Goal: Task Accomplishment & Management: Complete application form

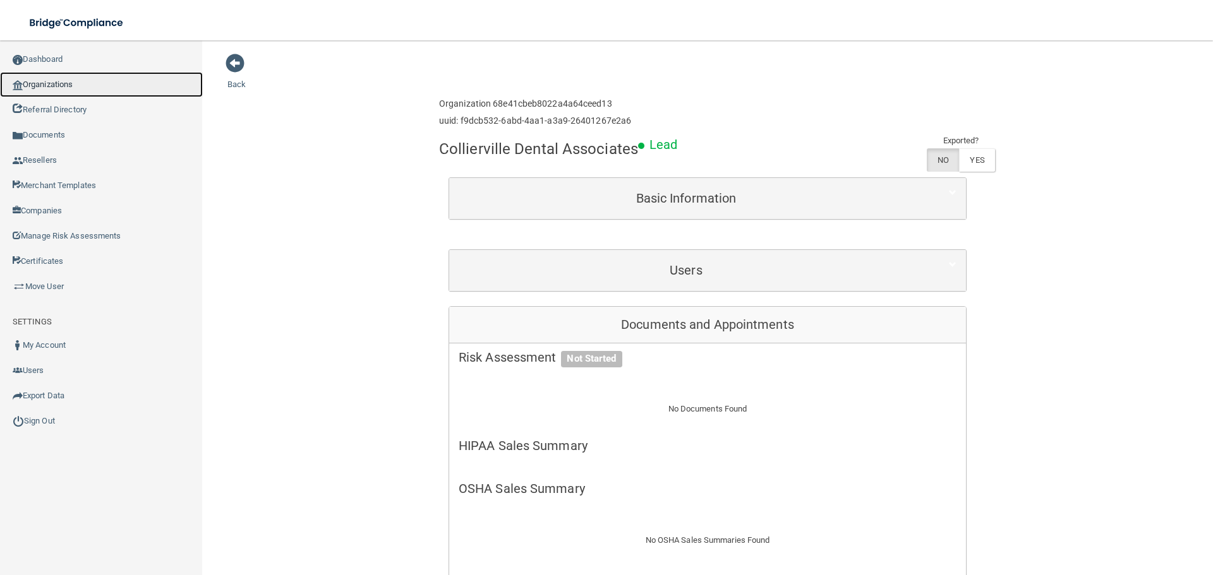
click at [85, 85] on link "Organizations" at bounding box center [101, 84] width 203 height 25
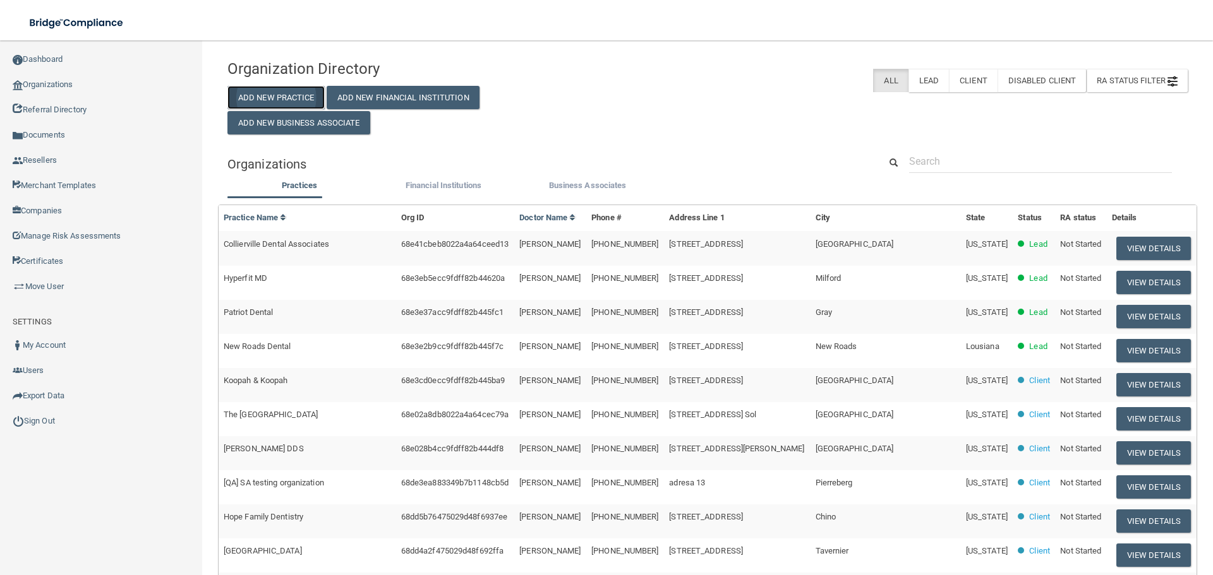
click at [311, 92] on button "Add New Practice" at bounding box center [275, 97] width 97 height 23
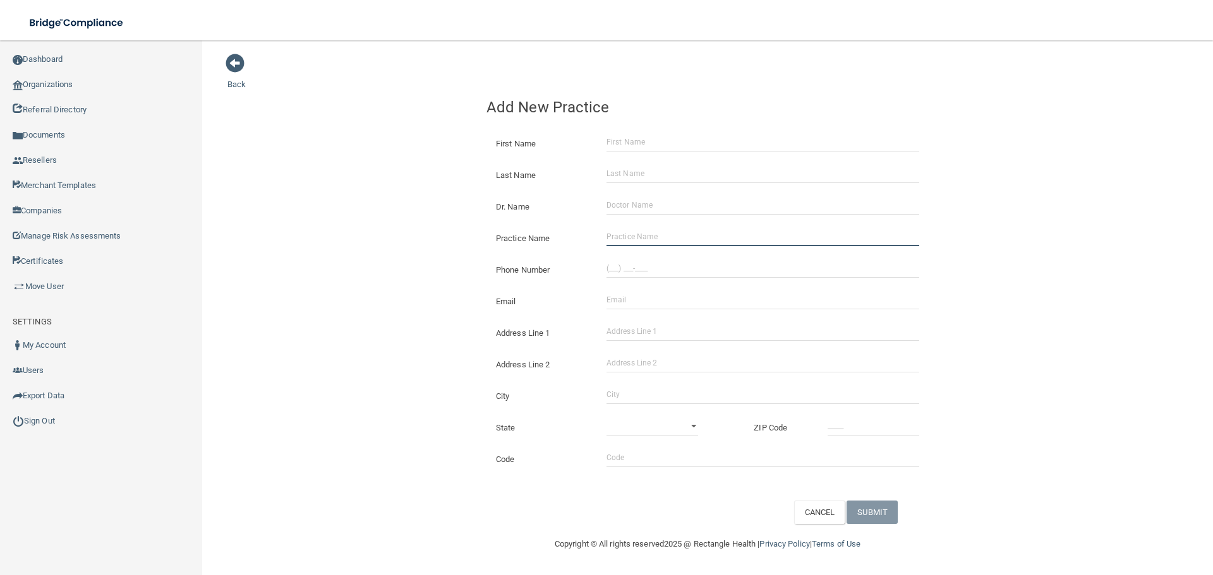
click at [652, 236] on input "Practice Name" at bounding box center [762, 236] width 313 height 19
paste input "[PERSON_NAME][GEOGRAPHIC_DATA]"
type input "[PERSON_NAME][GEOGRAPHIC_DATA]"
click at [688, 270] on input "(___) ___-____" at bounding box center [762, 268] width 313 height 19
paste input "770) 251-6676"
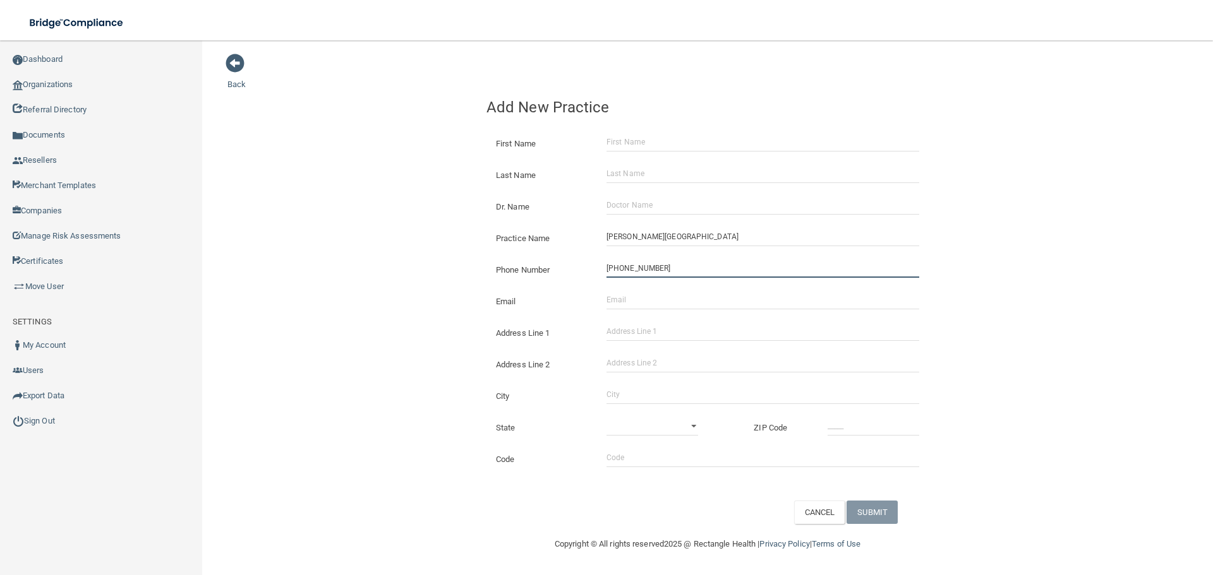
type input "[PHONE_NUMBER]"
click at [387, 254] on div "Back Add New Practice First Name Last Name Dr. Name Practice Name [PERSON_NAME]…" at bounding box center [707, 288] width 960 height 471
click at [650, 322] on div "Address Line 1" at bounding box center [707, 329] width 461 height 32
drag, startPoint x: 649, startPoint y: 335, endPoint x: 565, endPoint y: 316, distance: 86.7
click at [647, 335] on input "Address Line 1" at bounding box center [762, 331] width 313 height 19
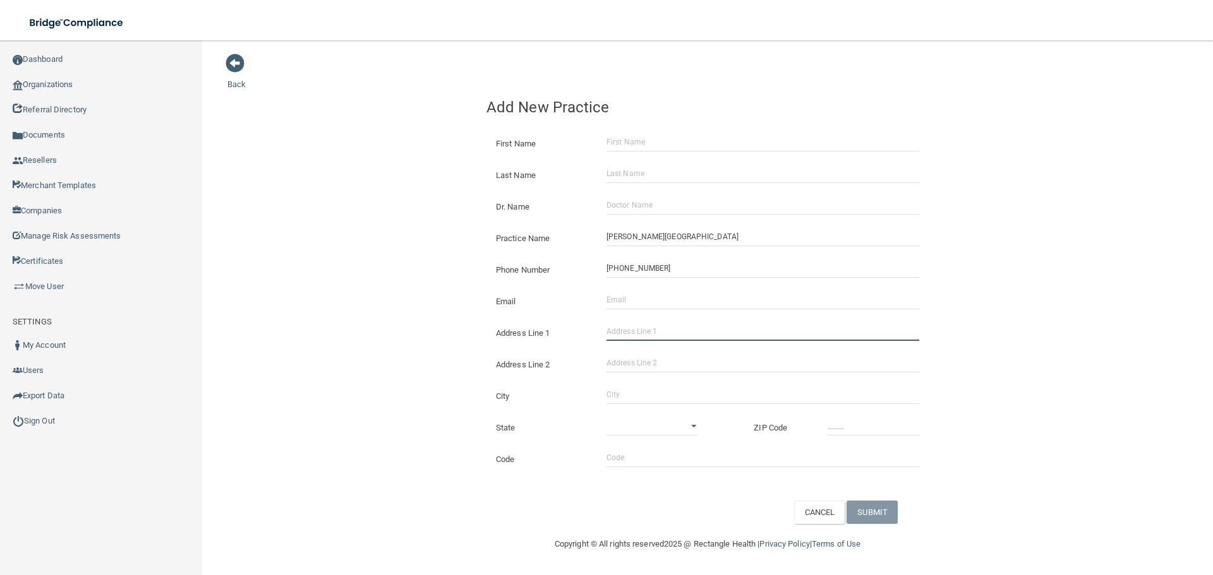
paste input "[STREET_ADDRESS]"
type input "[STREET_ADDRESS]"
drag, startPoint x: 445, startPoint y: 279, endPoint x: 25, endPoint y: 279, distance: 420.7
click at [444, 279] on div "Back Add New Practice First Name Last Name Dr. Name Practice Name [PERSON_NAME]…" at bounding box center [707, 288] width 960 height 471
click at [663, 393] on input "City" at bounding box center [762, 394] width 313 height 19
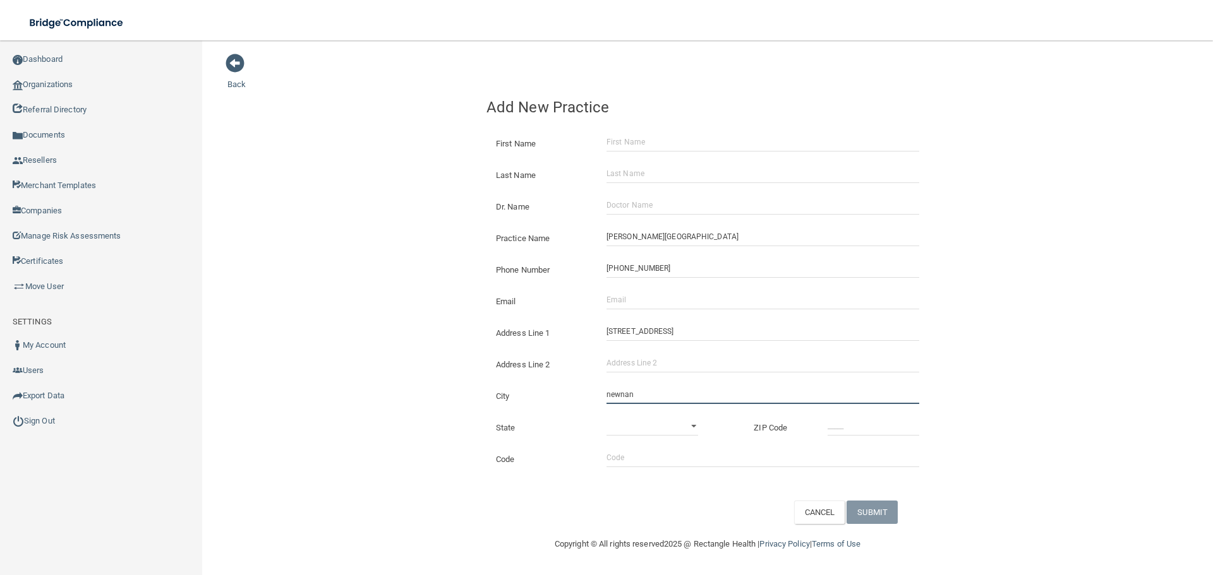
type input "Newnan"
click at [670, 431] on select "[US_STATE] [US_STATE] [US_STATE] [US_STATE] [US_STATE] [US_STATE] [US_STATE] [U…" at bounding box center [652, 426] width 92 height 19
select select "10"
click at [606, 417] on select "[US_STATE] [US_STATE] [US_STATE] [US_STATE] [US_STATE] [US_STATE] [US_STATE] [U…" at bounding box center [652, 426] width 92 height 19
click at [874, 416] on div "State [US_STATE] [US_STATE] [US_STATE] [US_STATE] [US_STATE] [US_STATE] [US_STA…" at bounding box center [707, 423] width 461 height 32
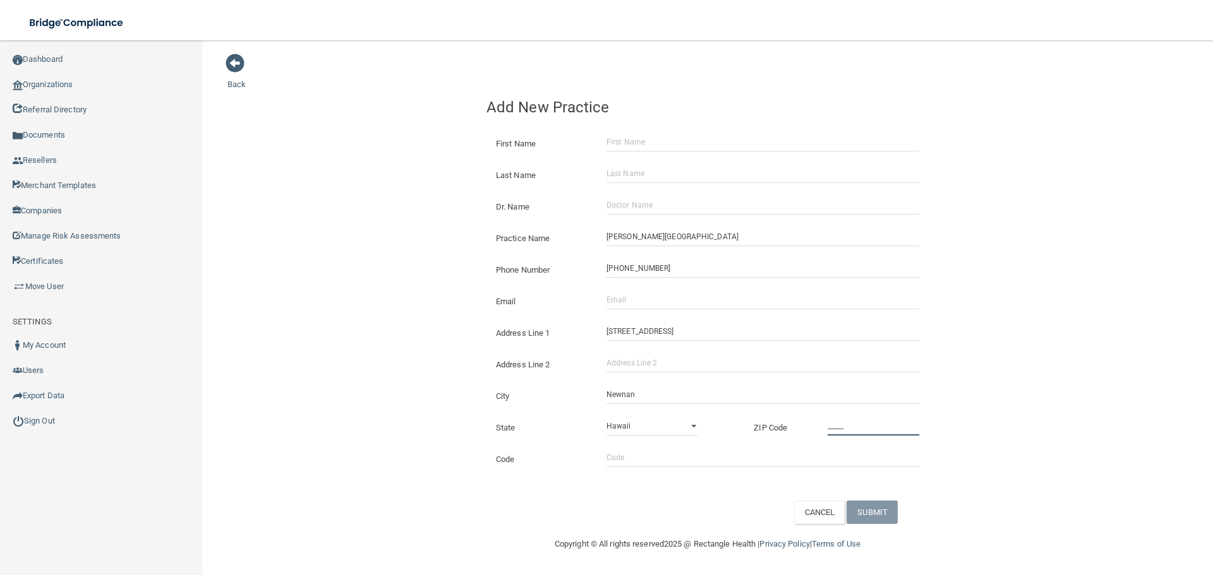
click at [860, 421] on input "_____" at bounding box center [873, 426] width 92 height 19
type input "30265"
drag, startPoint x: 635, startPoint y: 306, endPoint x: 461, endPoint y: 282, distance: 175.4
click at [634, 306] on input "Email" at bounding box center [762, 300] width 313 height 19
paste input "[EMAIL_ADDRESS][DOMAIN_NAME]"
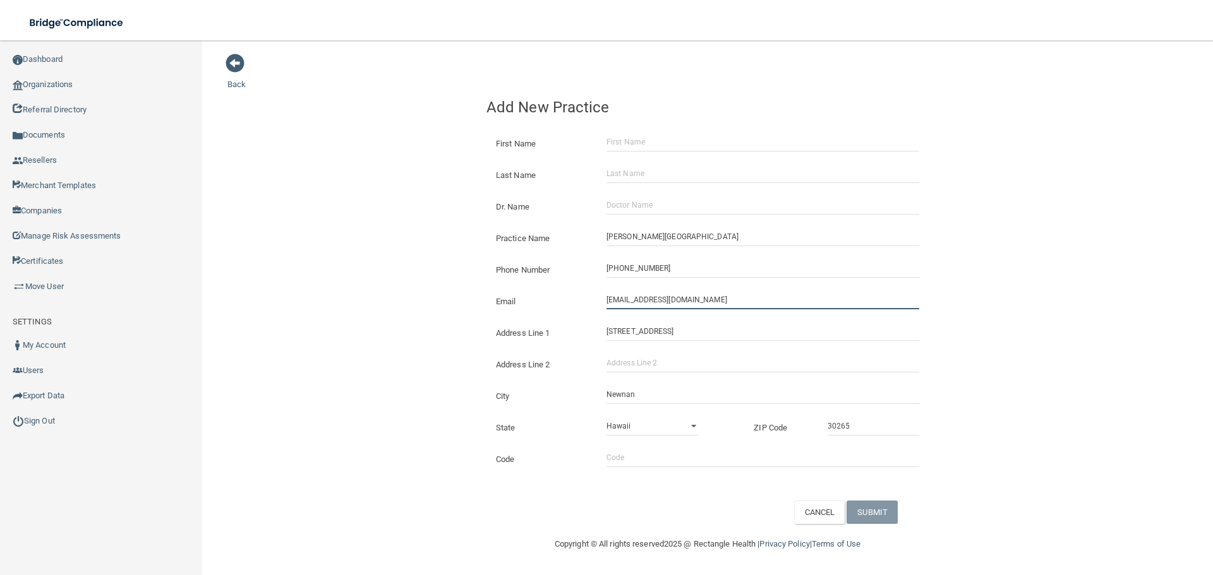
type input "[EMAIL_ADDRESS][DOMAIN_NAME]"
drag, startPoint x: 426, startPoint y: 277, endPoint x: 455, endPoint y: 277, distance: 29.1
click at [426, 277] on div "Back Add New Practice First Name Last Name Dr. Name Practice Name [PERSON_NAME]…" at bounding box center [707, 288] width 960 height 471
click at [625, 207] on input "Dr. Name" at bounding box center [762, 205] width 313 height 19
paste input "[PERSON_NAME]"
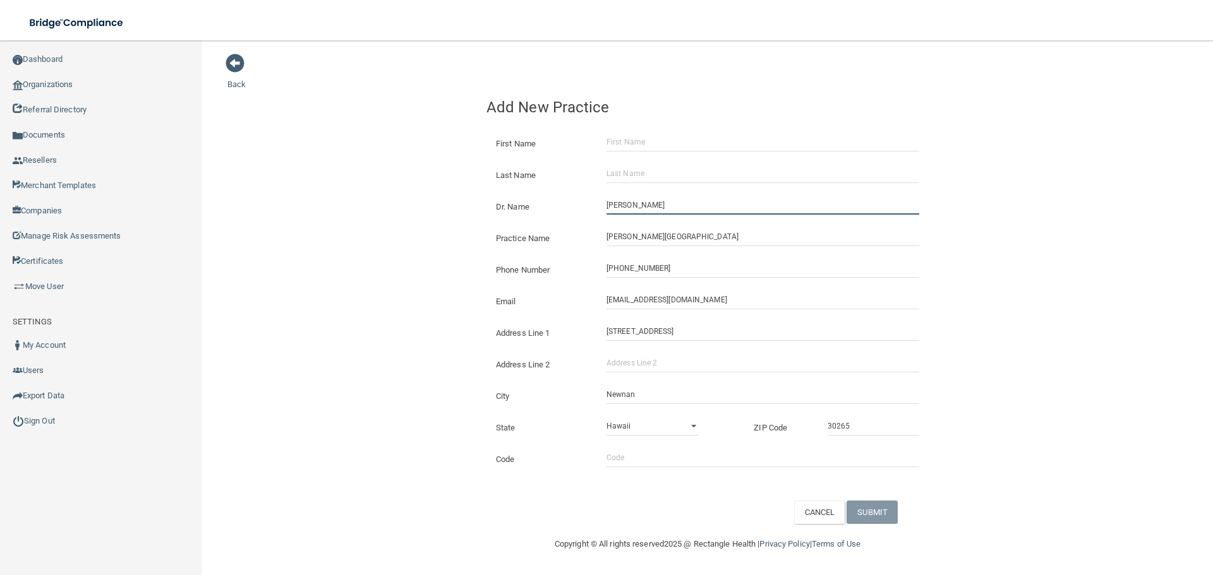
type input "[PERSON_NAME]"
click at [625, 143] on input "First Name" at bounding box center [762, 142] width 313 height 19
paste input "[PERSON_NAME]"
click at [642, 145] on input "[PERSON_NAME]" at bounding box center [762, 142] width 313 height 19
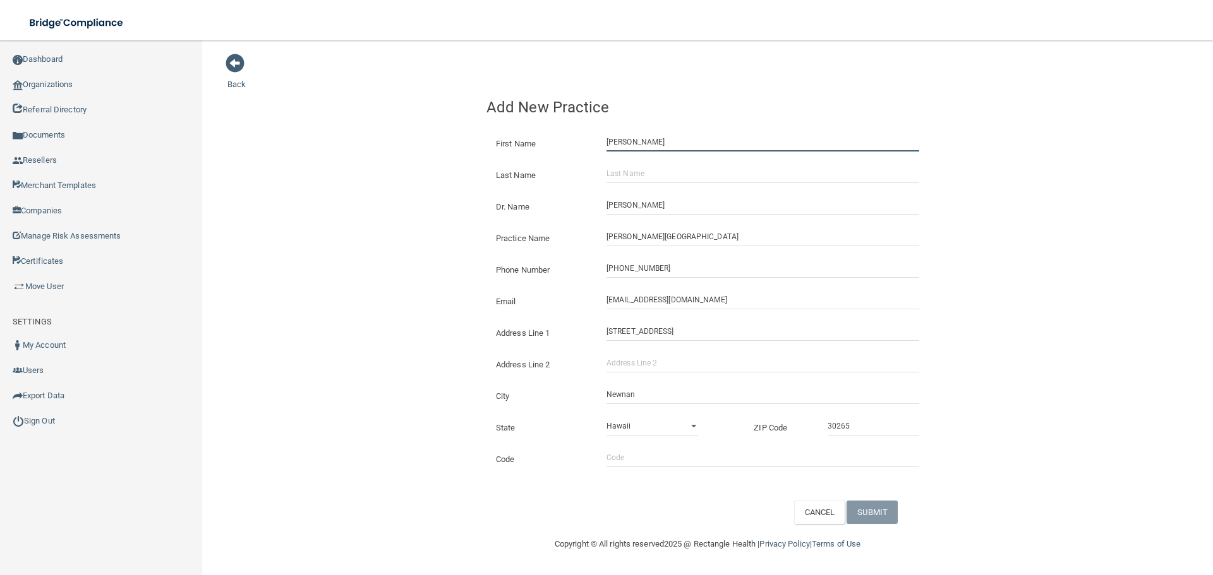
type input "[PERSON_NAME]"
drag, startPoint x: 632, startPoint y: 177, endPoint x: 556, endPoint y: 172, distance: 76.6
click at [632, 177] on input "Last Name" at bounding box center [762, 173] width 313 height 19
paste input "[PERSON_NAME]"
type input "[PERSON_NAME]"
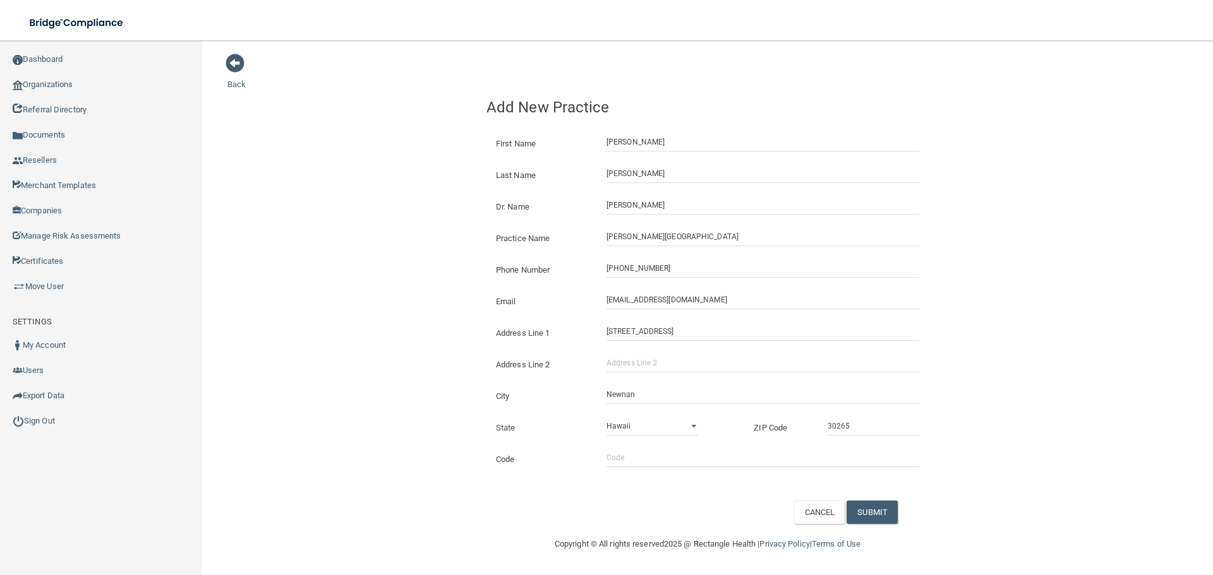
drag, startPoint x: 481, startPoint y: 172, endPoint x: 762, endPoint y: 289, distance: 304.4
click at [517, 186] on form "First Name [PERSON_NAME] Last Name [PERSON_NAME] Dr. Name [PERSON_NAME] Practic…" at bounding box center [707, 323] width 442 height 401
click at [905, 519] on div "CANCEL SUBMIT" at bounding box center [861, 512] width 153 height 23
click at [893, 517] on button "SUBMIT" at bounding box center [871, 512] width 51 height 23
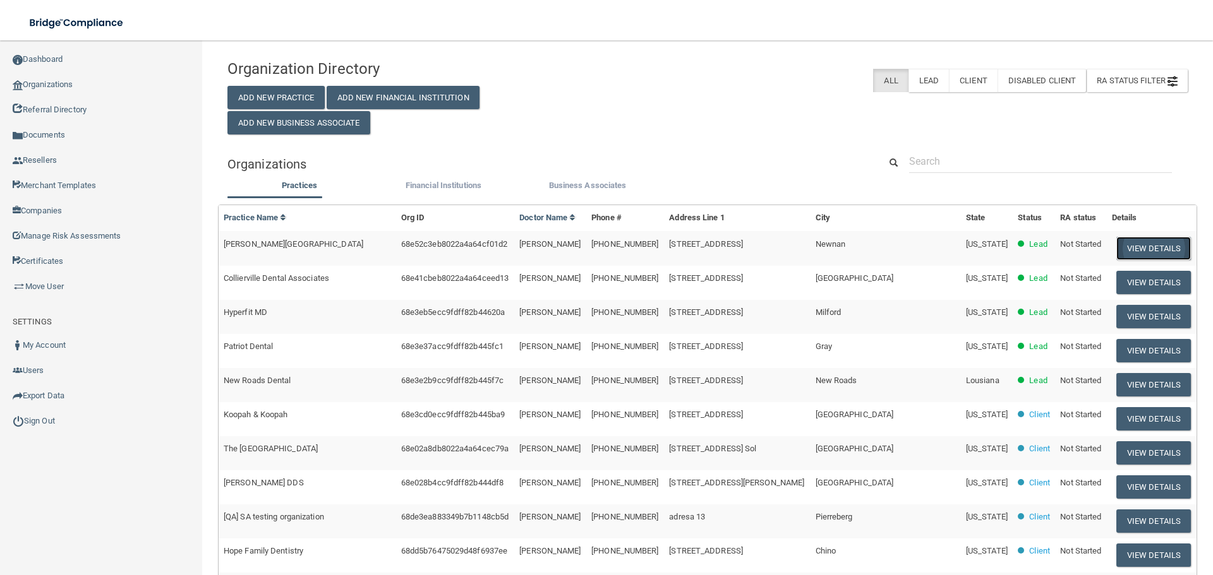
click at [1131, 252] on button "View Details" at bounding box center [1153, 248] width 75 height 23
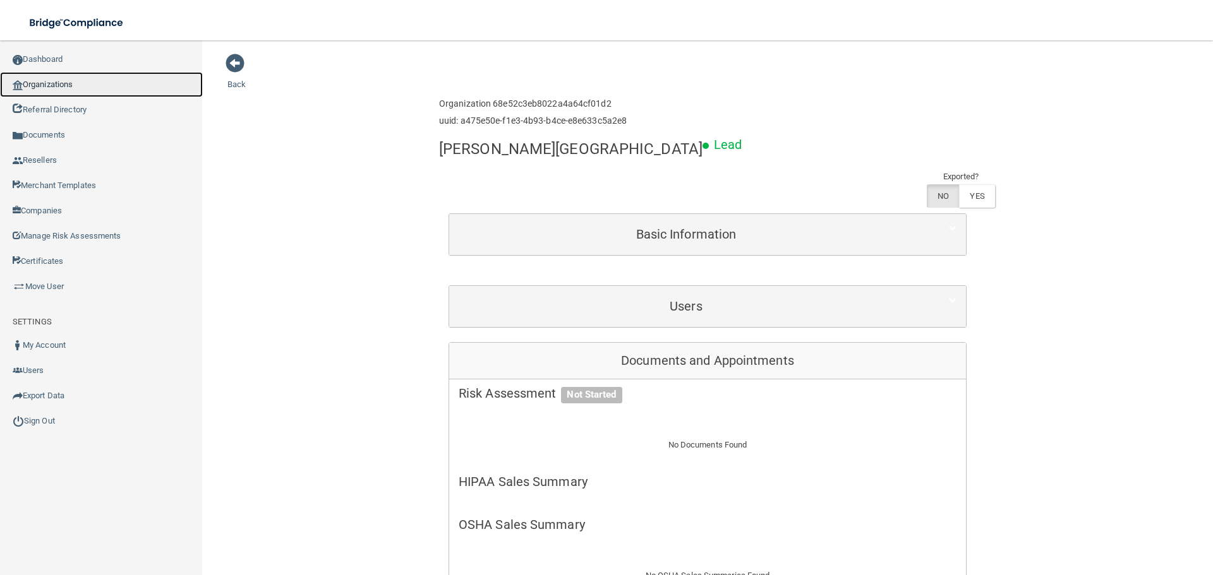
click at [122, 90] on link "Organizations" at bounding box center [101, 84] width 203 height 25
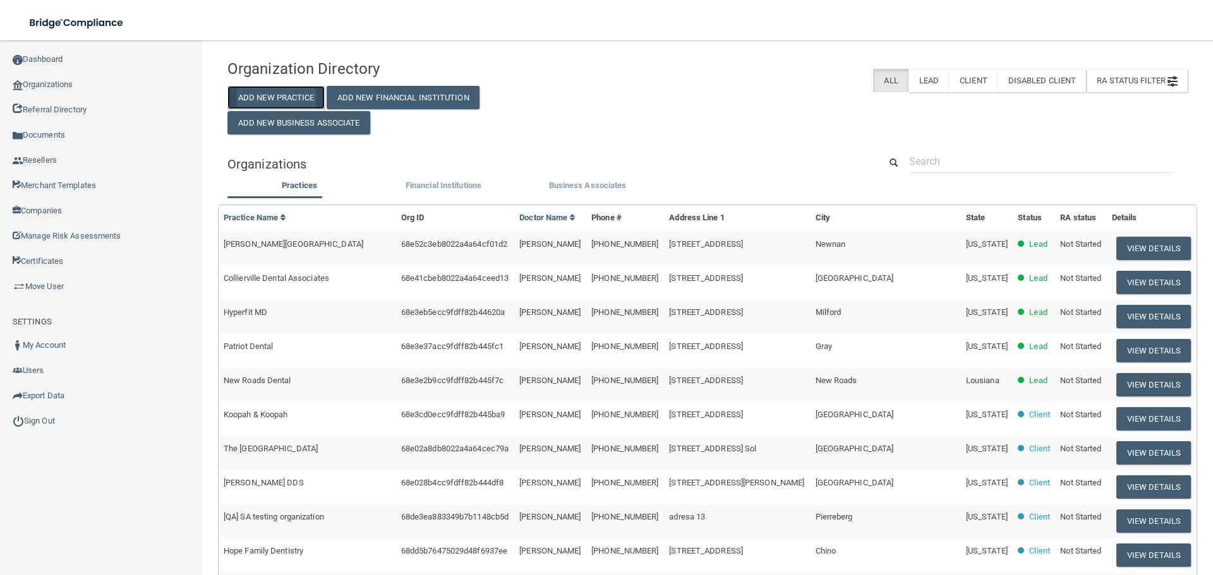
click at [268, 93] on button "Add New Practice" at bounding box center [275, 97] width 97 height 23
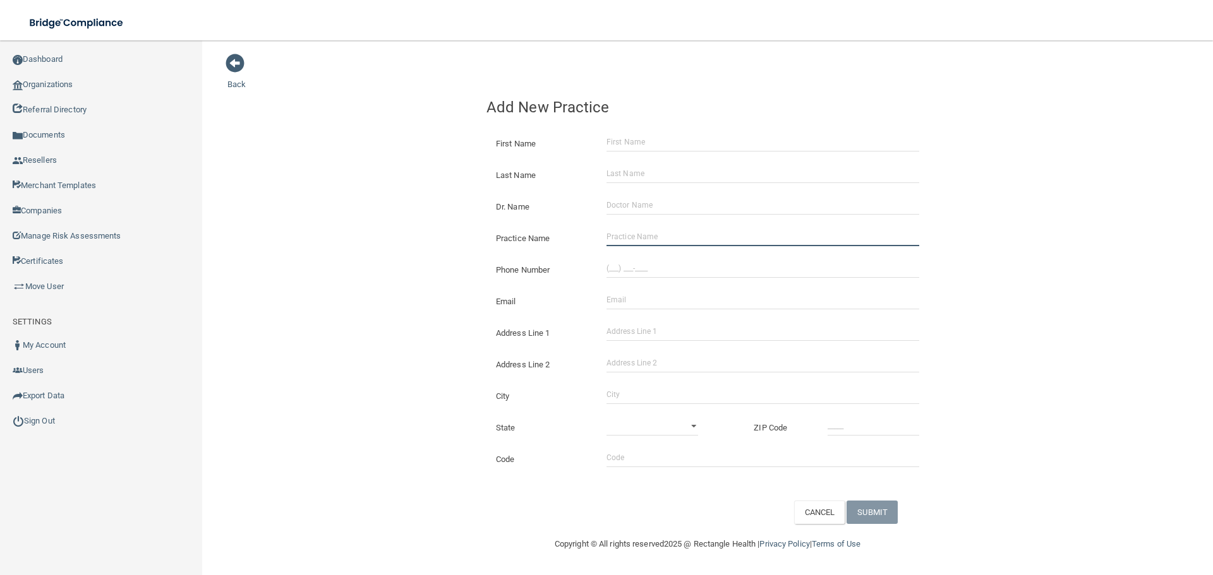
drag, startPoint x: 641, startPoint y: 238, endPoint x: 628, endPoint y: 241, distance: 13.6
click at [641, 238] on input "Practice Name" at bounding box center [762, 236] width 313 height 19
paste input "[PERSON_NAME][GEOGRAPHIC_DATA]"
type input "[PERSON_NAME][GEOGRAPHIC_DATA]"
drag, startPoint x: 679, startPoint y: 272, endPoint x: 668, endPoint y: 269, distance: 11.0
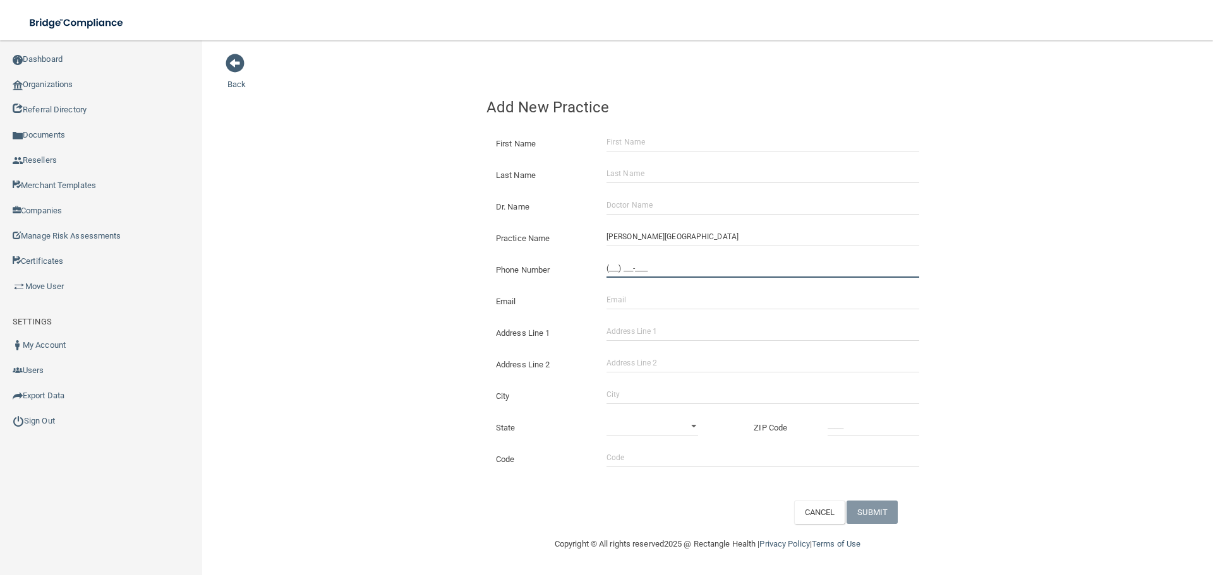
click at [679, 272] on input "(___) ___-____" at bounding box center [762, 268] width 313 height 19
paste input "240) 397-6771"
type input "[PHONE_NUMBER]"
click at [483, 232] on div "Practice Name [PERSON_NAME][GEOGRAPHIC_DATA]" at bounding box center [707, 234] width 461 height 32
drag, startPoint x: 646, startPoint y: 324, endPoint x: 646, endPoint y: 337, distance: 12.6
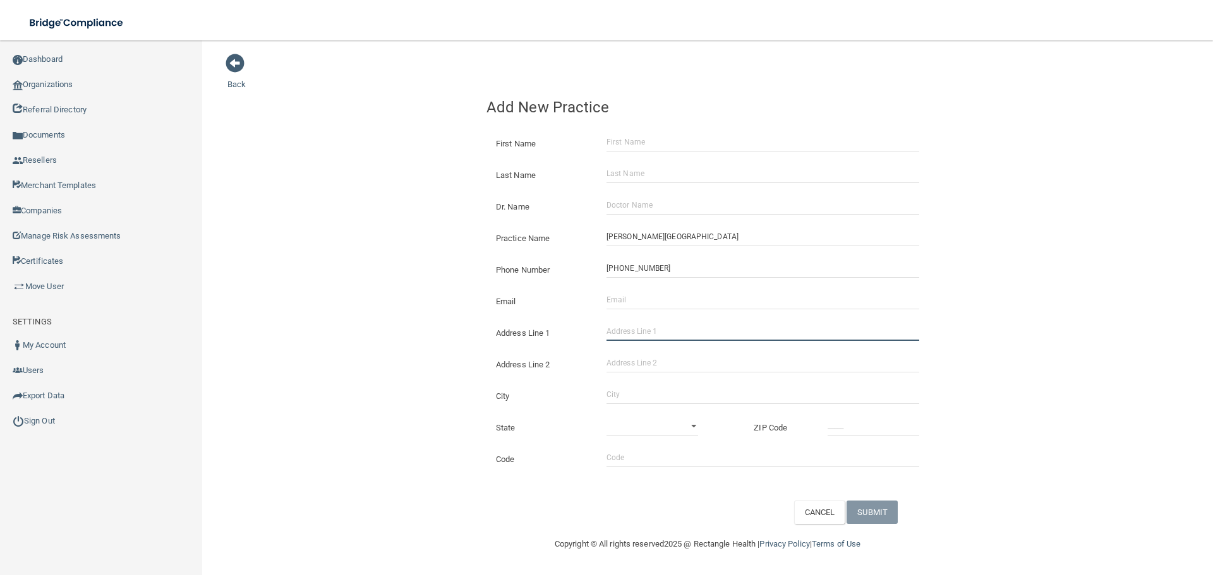
click at [646, 324] on input "Address Line 1" at bounding box center [762, 331] width 313 height 19
paste input "[STREET_ADDRESS]"
type input "[STREET_ADDRESS]"
click at [649, 392] on input "City" at bounding box center [762, 394] width 313 height 19
type input "[PERSON_NAME][GEOGRAPHIC_DATA]"
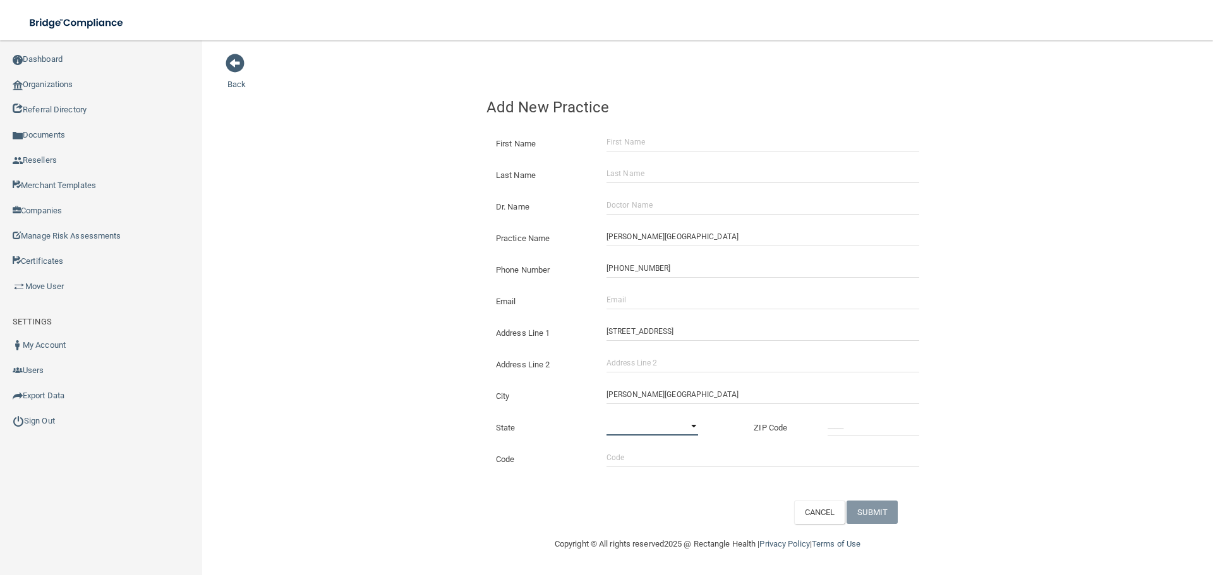
click at [665, 422] on select "[US_STATE] [US_STATE] [US_STATE] [US_STATE] [US_STATE] [US_STATE] [US_STATE] [U…" at bounding box center [652, 426] width 92 height 19
select select "20"
click at [606, 417] on select "[US_STATE] [US_STATE] [US_STATE] [US_STATE] [US_STATE] [US_STATE] [US_STATE] [U…" at bounding box center [652, 426] width 92 height 19
click at [872, 424] on input "_____" at bounding box center [873, 426] width 92 height 19
type input "21714"
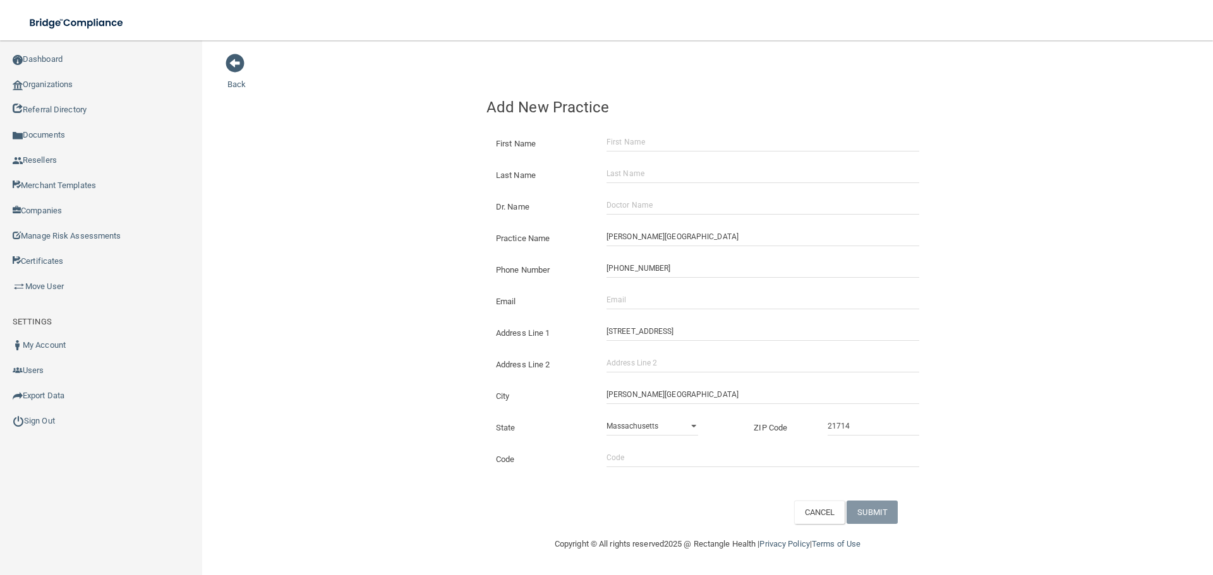
click at [1044, 364] on div "Back Add New Practice First Name Last Name Dr. Name Practice Name [PERSON_NAME]…" at bounding box center [707, 288] width 960 height 471
click at [661, 306] on input "Email" at bounding box center [762, 300] width 313 height 19
paste input "[PERSON_NAME][EMAIL_ADDRESS][DOMAIN_NAME]"
type input "[PERSON_NAME][EMAIL_ADDRESS][DOMAIN_NAME]"
click at [448, 286] on div "Back Add New Practice First Name Last Name Dr. Name Practice Name [PERSON_NAME]…" at bounding box center [707, 288] width 960 height 471
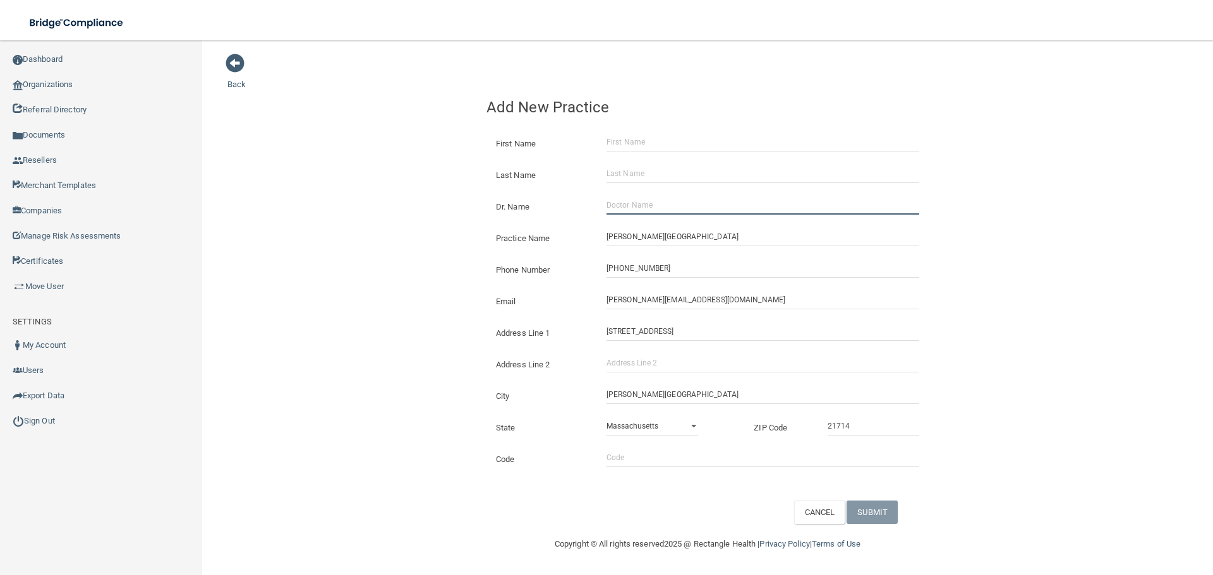
click at [625, 210] on input "Dr. Name" at bounding box center [762, 205] width 313 height 19
paste input "[PERSON_NAME]"
type input "[PERSON_NAME]"
click at [623, 150] on input "First Name" at bounding box center [762, 142] width 313 height 19
paste input "[PERSON_NAME]"
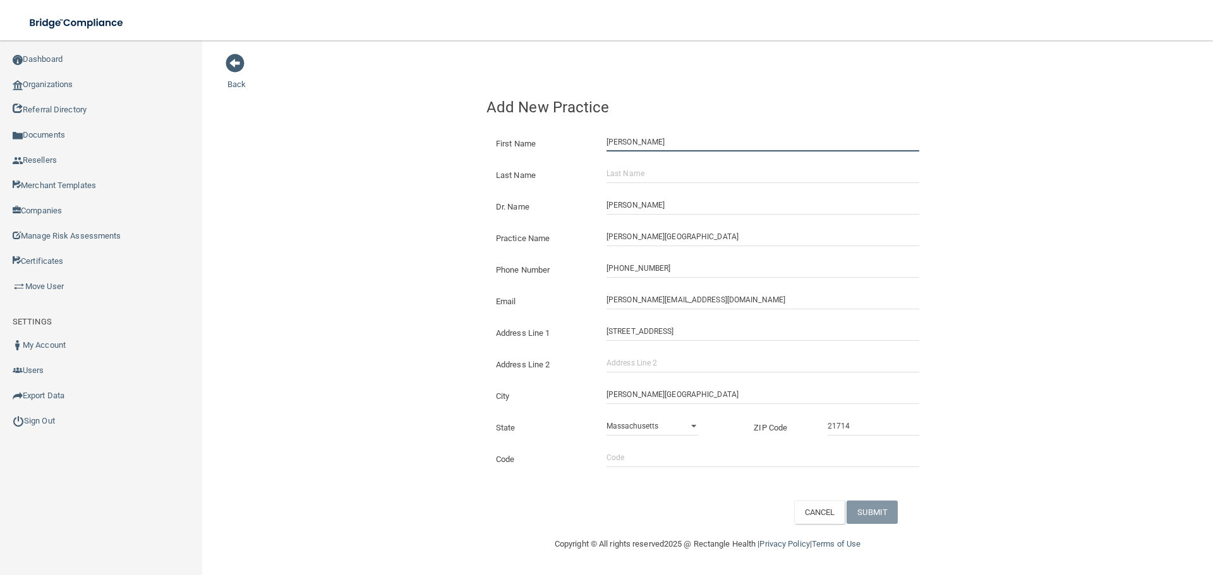
click at [643, 148] on input "[PERSON_NAME]" at bounding box center [762, 142] width 313 height 19
click at [643, 148] on input "Asley" at bounding box center [762, 142] width 313 height 19
type input "Asley"
drag, startPoint x: 642, startPoint y: 172, endPoint x: 606, endPoint y: 173, distance: 35.4
click at [642, 172] on input "Last Name" at bounding box center [762, 173] width 313 height 19
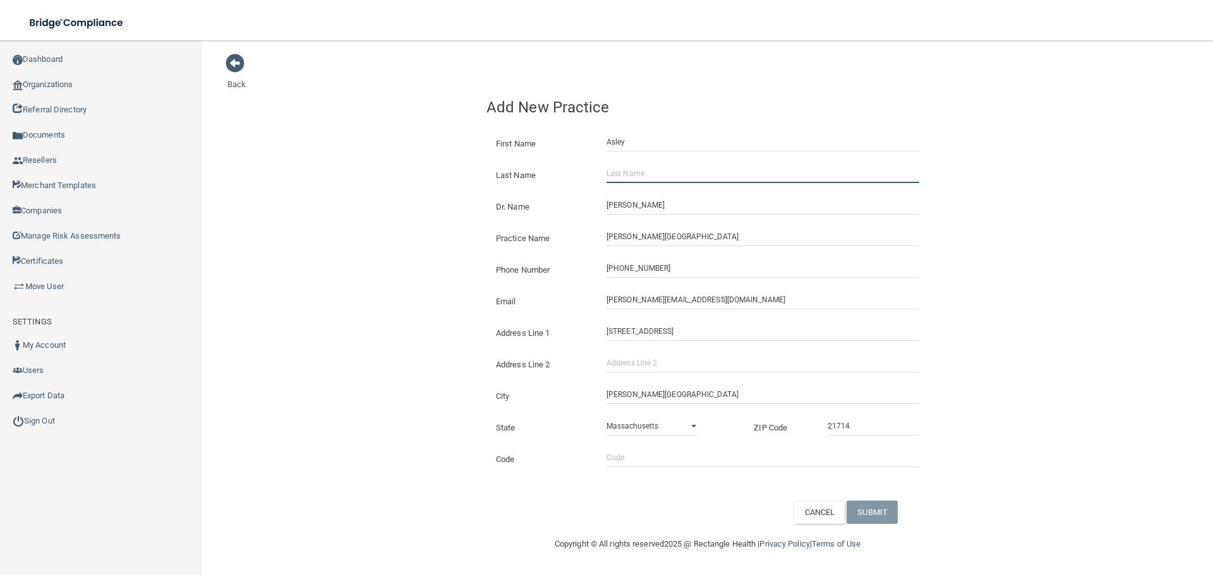
paste input "[PERSON_NAME]"
type input "[PERSON_NAME]"
drag, startPoint x: 433, startPoint y: 154, endPoint x: 439, endPoint y: 157, distance: 7.1
click at [435, 155] on div "Back Add New Practice First Name [PERSON_NAME] Last Name [PERSON_NAME] Dr. Name…" at bounding box center [707, 288] width 960 height 471
click at [889, 522] on button "SUBMIT" at bounding box center [871, 512] width 51 height 23
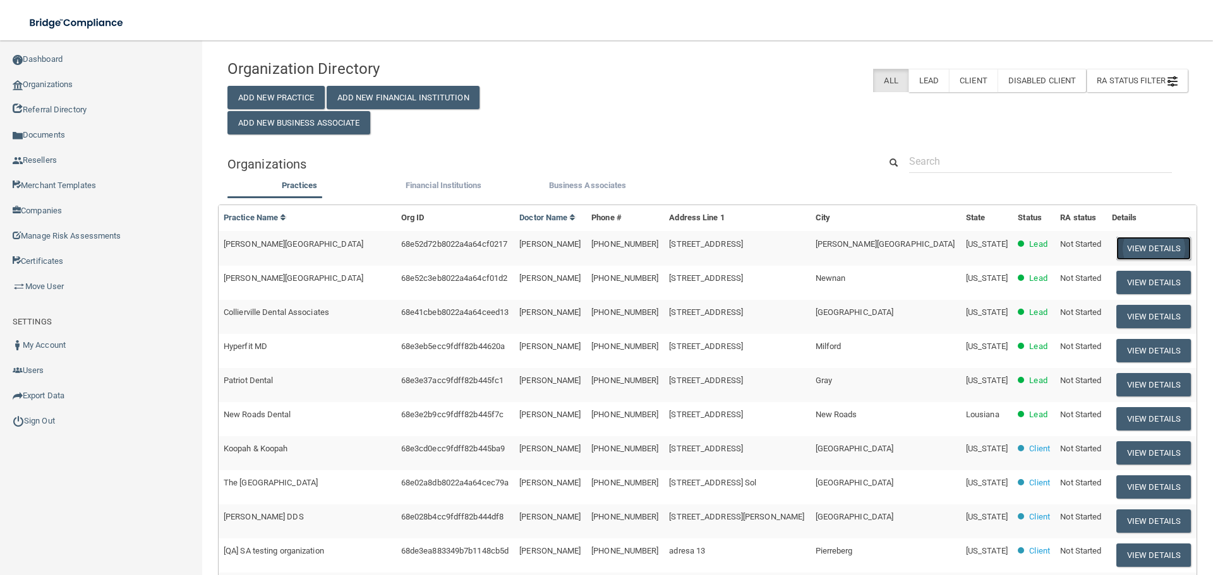
click at [1119, 243] on button "View Details" at bounding box center [1153, 248] width 75 height 23
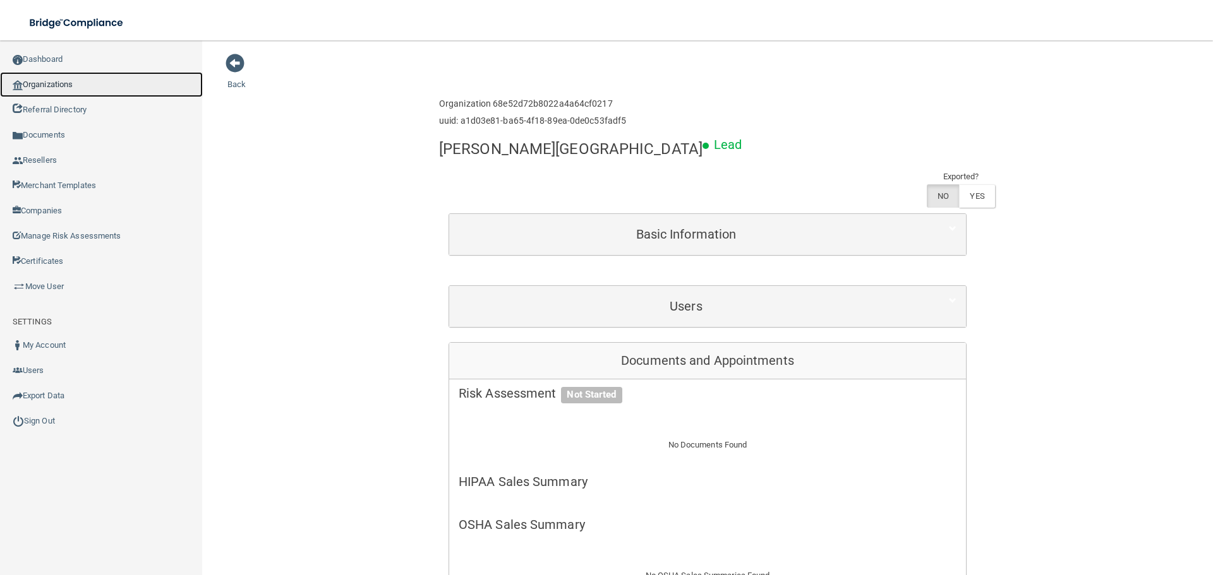
click at [78, 88] on link "Organizations" at bounding box center [101, 84] width 203 height 25
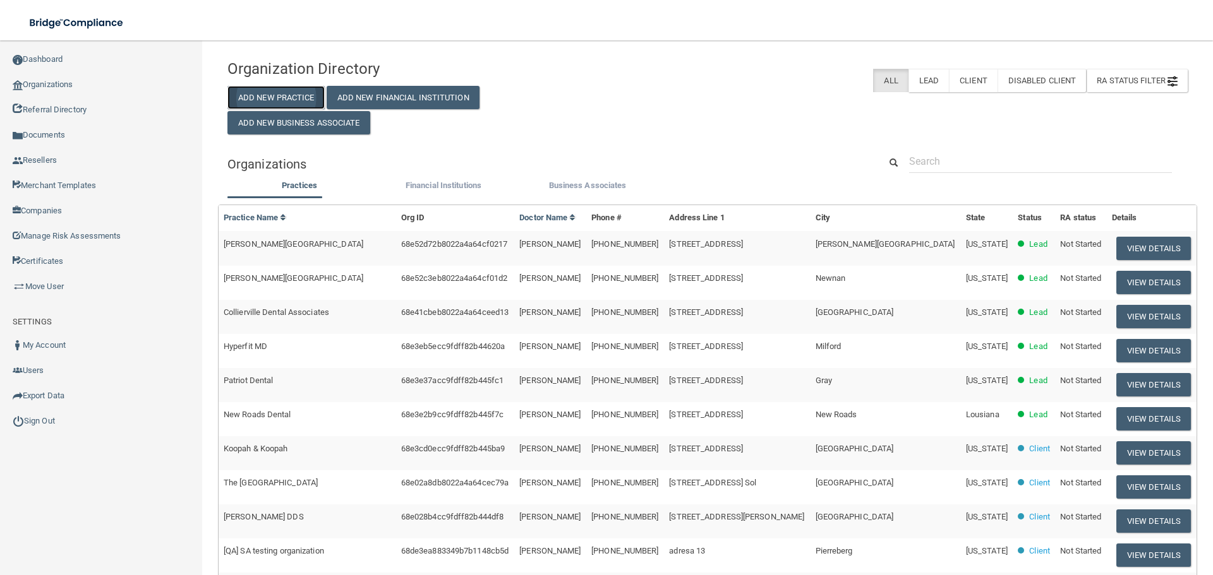
click at [279, 86] on button "Add New Practice" at bounding box center [275, 97] width 97 height 23
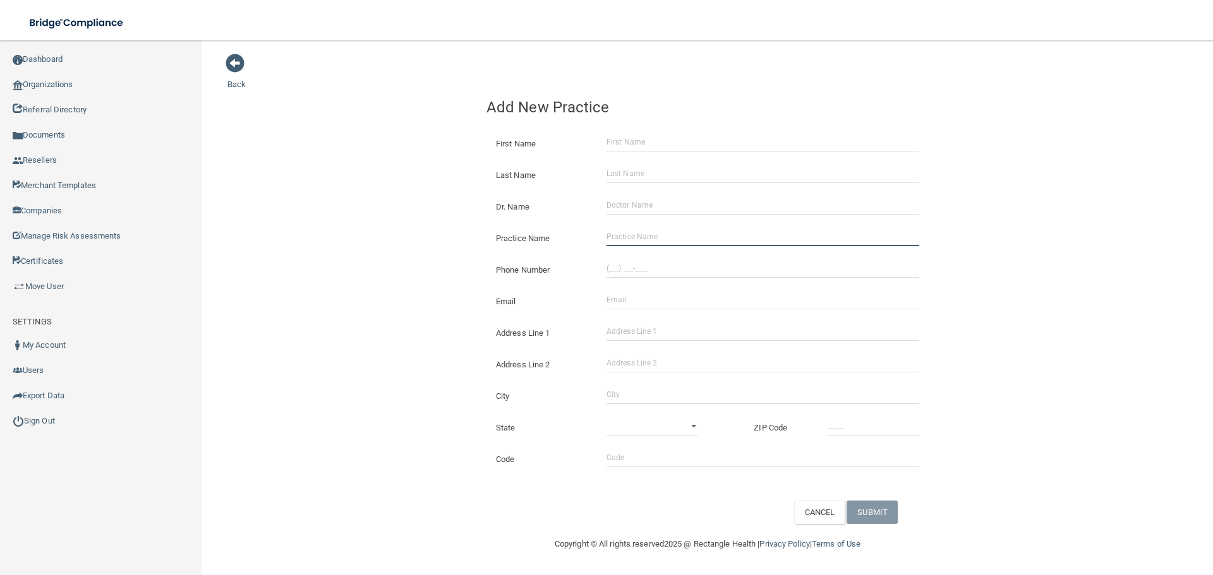
click at [687, 236] on input "Practice Name" at bounding box center [762, 236] width 313 height 19
paste input "Gentlecare Endodontics"
type input "Gentlecare Endodontics"
drag, startPoint x: 385, startPoint y: 201, endPoint x: 42, endPoint y: 196, distance: 343.7
click at [385, 201] on div "Back Add New Practice First Name Last Name Dr. Name Practice Name Gentlecare En…" at bounding box center [707, 288] width 960 height 471
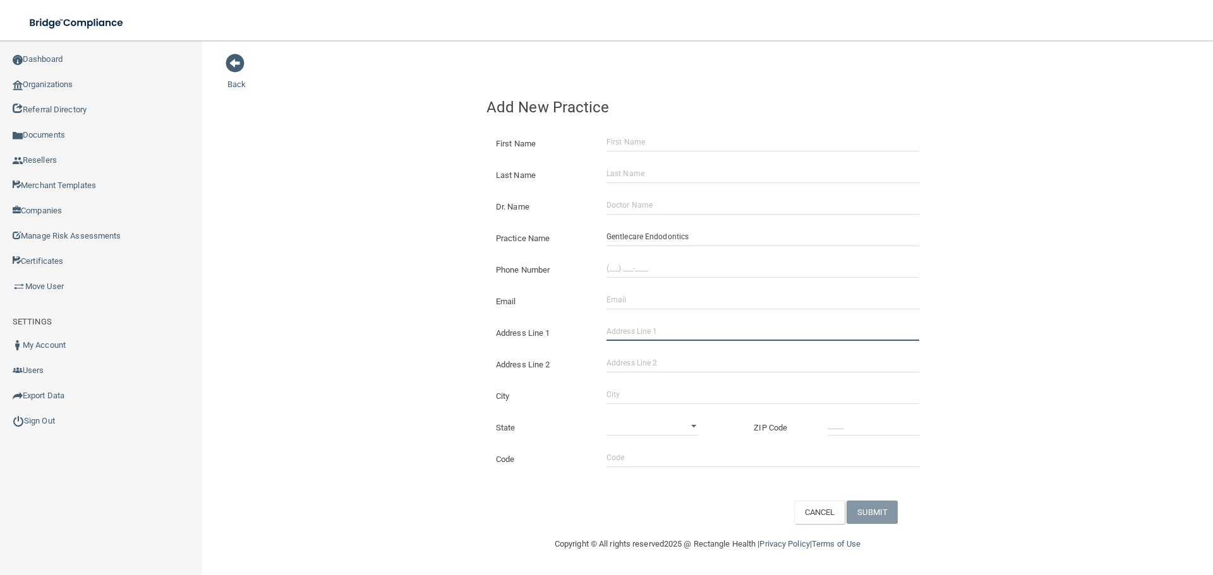
click at [648, 338] on input "Address Line 1" at bounding box center [762, 331] width 313 height 19
paste input "[STREET_ADDRESS]"
drag, startPoint x: 719, startPoint y: 333, endPoint x: 687, endPoint y: 334, distance: 32.2
click at [687, 334] on input "[STREET_ADDRESS]" at bounding box center [762, 331] width 313 height 19
type input "[STREET_ADDRESS]"
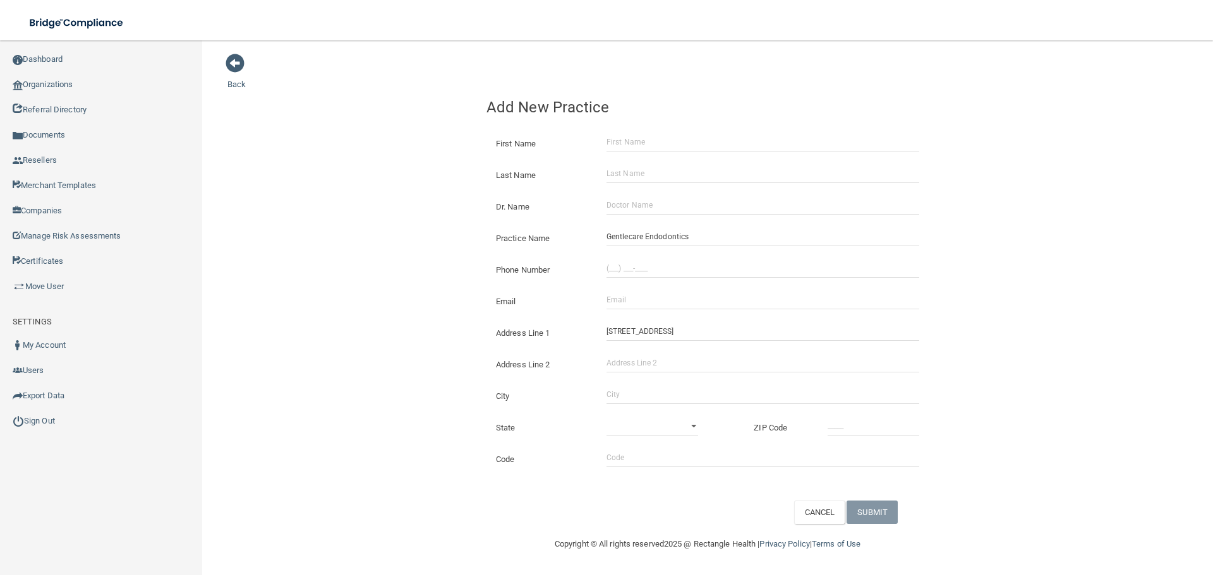
click at [670, 373] on div "Address Line 2" at bounding box center [707, 360] width 461 height 32
click at [646, 366] on input "Address Line 2" at bounding box center [762, 363] width 313 height 19
paste input "Ste 102"
type input "Ste 102"
click at [616, 399] on input "City" at bounding box center [762, 394] width 313 height 19
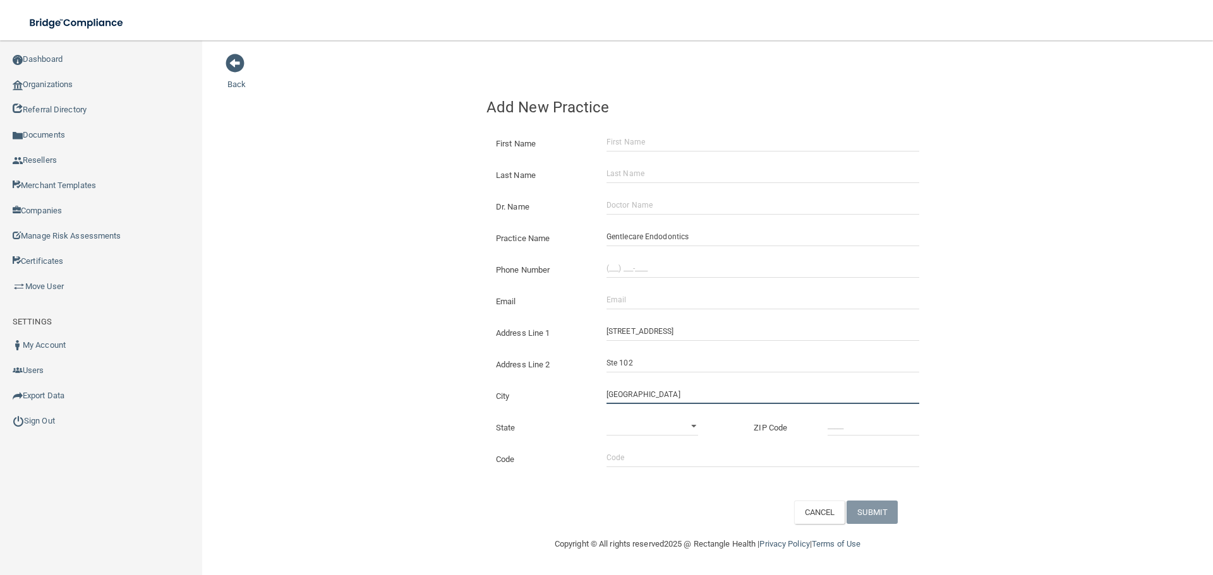
type input "[GEOGRAPHIC_DATA]"
click at [632, 424] on select "[US_STATE] [US_STATE] [US_STATE] [US_STATE] [US_STATE] [US_STATE] [US_STATE] [U…" at bounding box center [652, 426] width 92 height 19
select select "20"
click at [606, 417] on select "[US_STATE] [US_STATE] [US_STATE] [US_STATE] [US_STATE] [US_STATE] [US_STATE] [U…" at bounding box center [652, 426] width 92 height 19
click at [830, 424] on input "_____" at bounding box center [873, 426] width 92 height 19
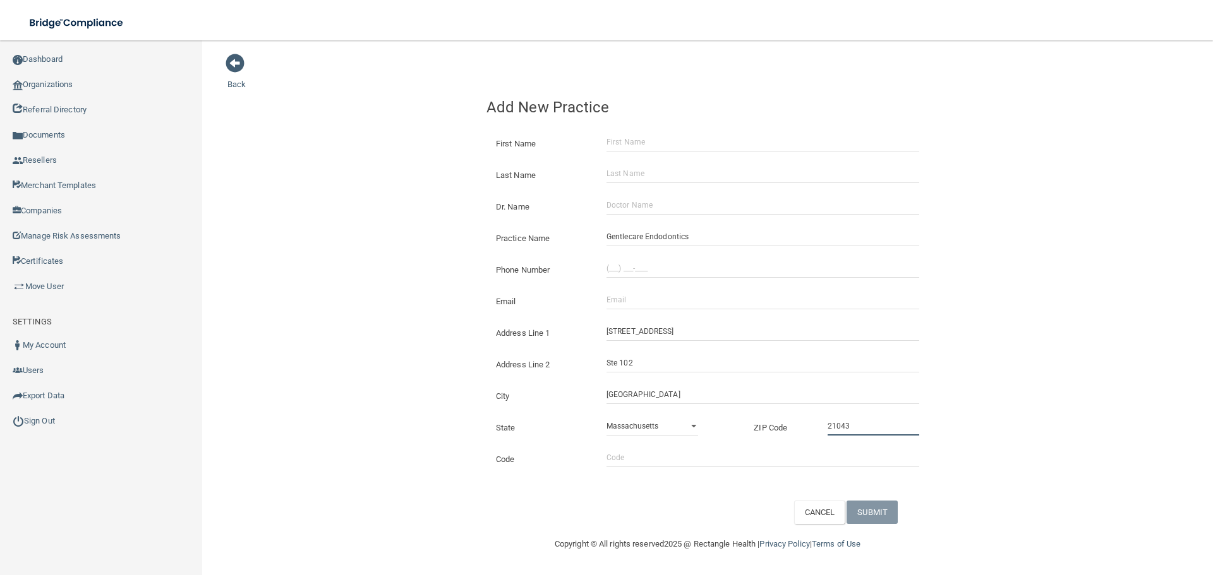
type input "21043"
drag, startPoint x: 622, startPoint y: 258, endPoint x: 596, endPoint y: 259, distance: 25.3
click at [622, 258] on div "Phone Number" at bounding box center [707, 266] width 461 height 32
click at [762, 272] on input "(___) ___-____" at bounding box center [762, 268] width 313 height 19
paste input "410) 948-6630"
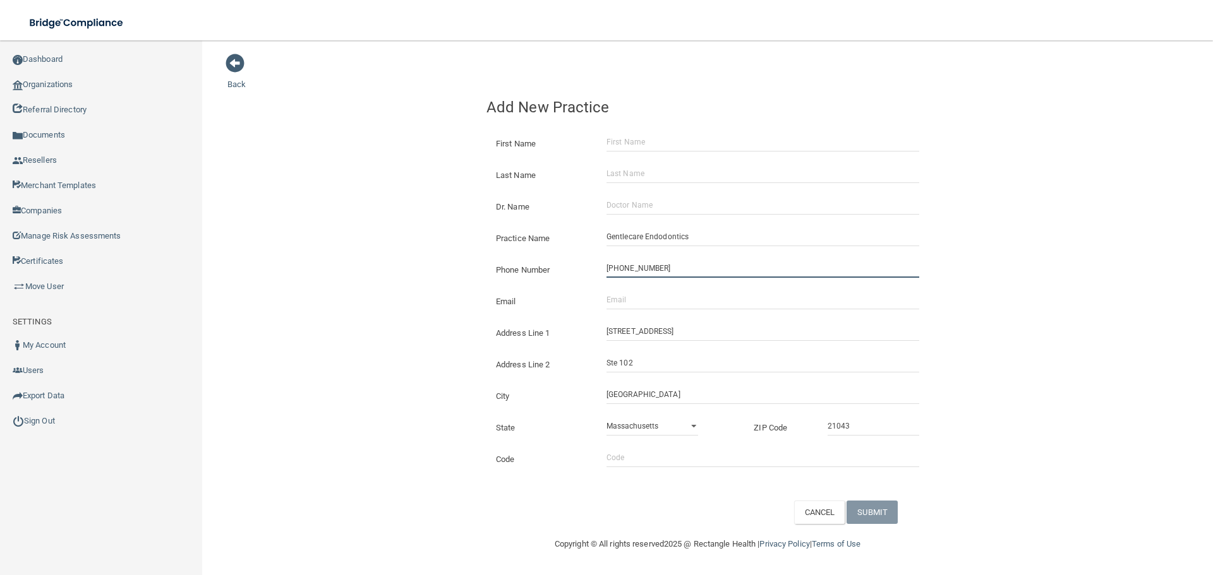
type input "[PHONE_NUMBER]"
drag, startPoint x: 412, startPoint y: 237, endPoint x: 399, endPoint y: 255, distance: 22.6
click at [412, 237] on div "Back Add New Practice First Name Last Name Dr. Name Practice Name Gentlecare En…" at bounding box center [707, 288] width 960 height 471
click at [675, 311] on div "Email The email address is already taken" at bounding box center [707, 297] width 461 height 32
drag, startPoint x: 673, startPoint y: 304, endPoint x: 648, endPoint y: 304, distance: 25.3
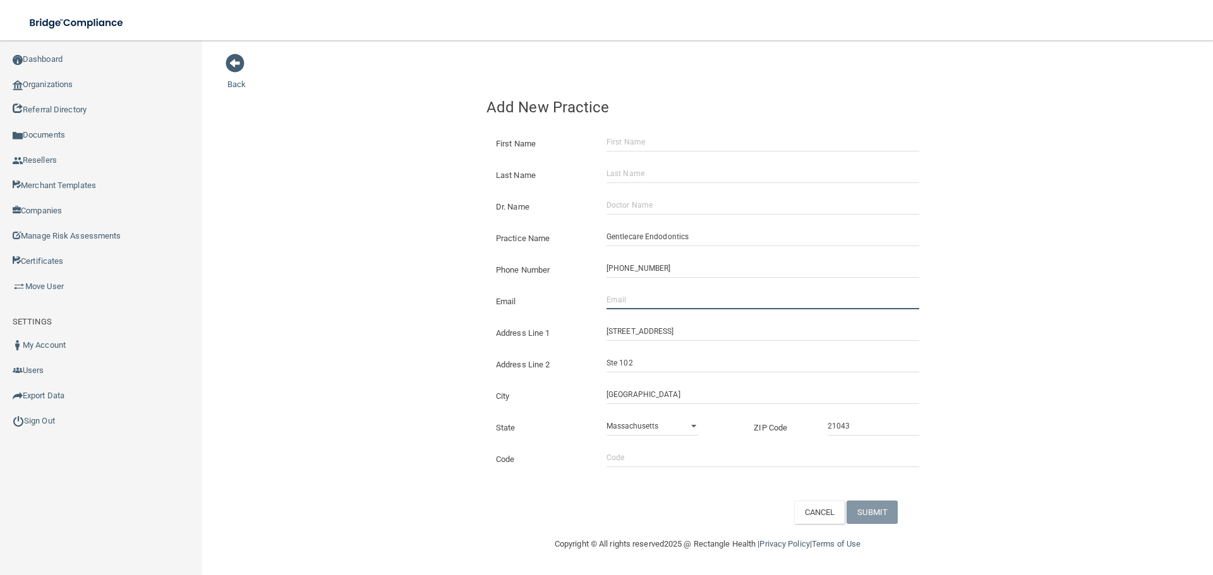
click at [673, 304] on input "Email" at bounding box center [762, 300] width 313 height 19
paste input "[EMAIL_ADDRESS][DOMAIN_NAME]"
type input "[EMAIL_ADDRESS][DOMAIN_NAME]"
click at [436, 310] on div "Back Add New Practice First Name Last Name Dr. Name Practice Name Gentlecare En…" at bounding box center [707, 288] width 960 height 471
click at [669, 208] on input "Dr. Name" at bounding box center [762, 205] width 313 height 19
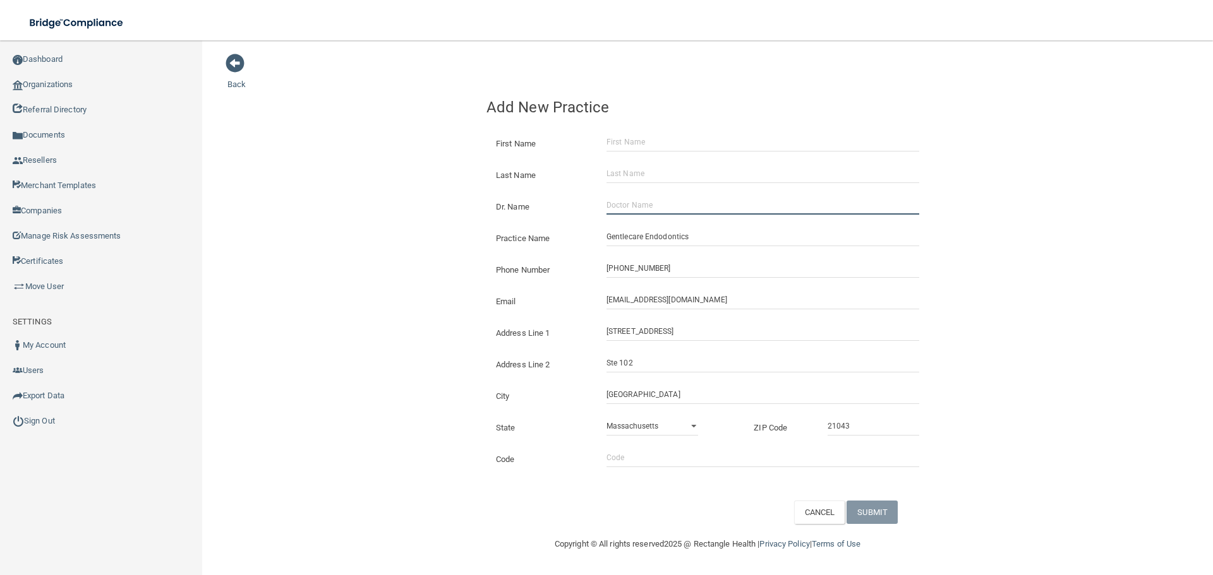
paste input "[PERSON_NAME]"
type input "[PERSON_NAME]"
click at [646, 143] on input "First Name" at bounding box center [762, 142] width 313 height 19
paste input "[PERSON_NAME]"
click at [650, 143] on input "[PERSON_NAME]" at bounding box center [762, 142] width 313 height 19
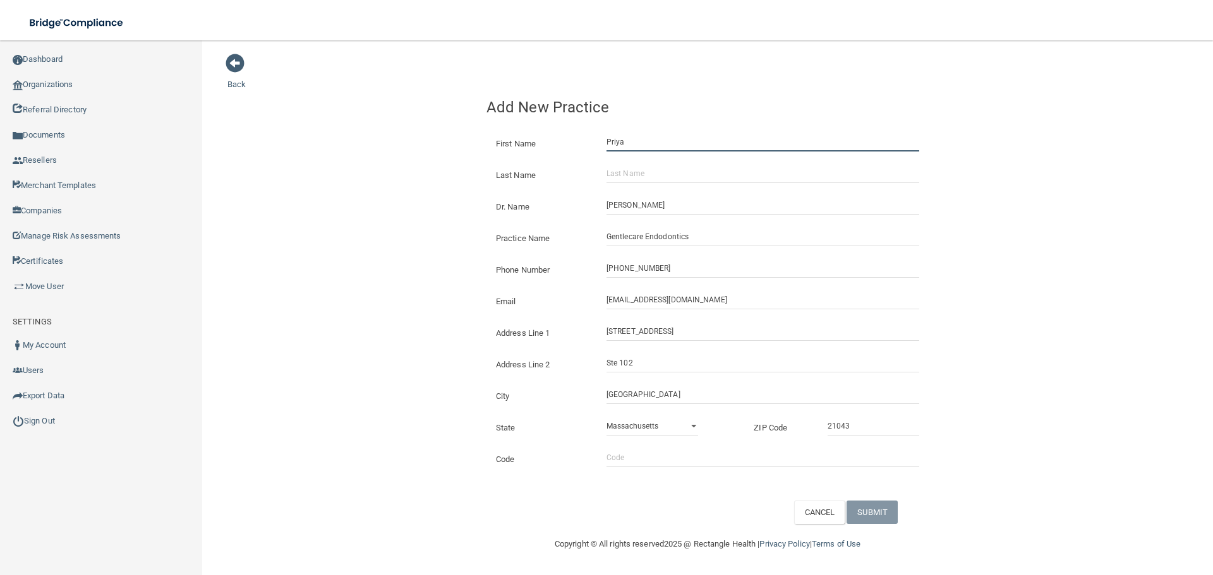
click at [650, 143] on input "Priya" at bounding box center [762, 142] width 313 height 19
type input "Priya"
drag, startPoint x: 647, startPoint y: 169, endPoint x: 575, endPoint y: 179, distance: 72.7
click at [647, 169] on input "Last Name" at bounding box center [762, 173] width 313 height 19
paste input "Chand"
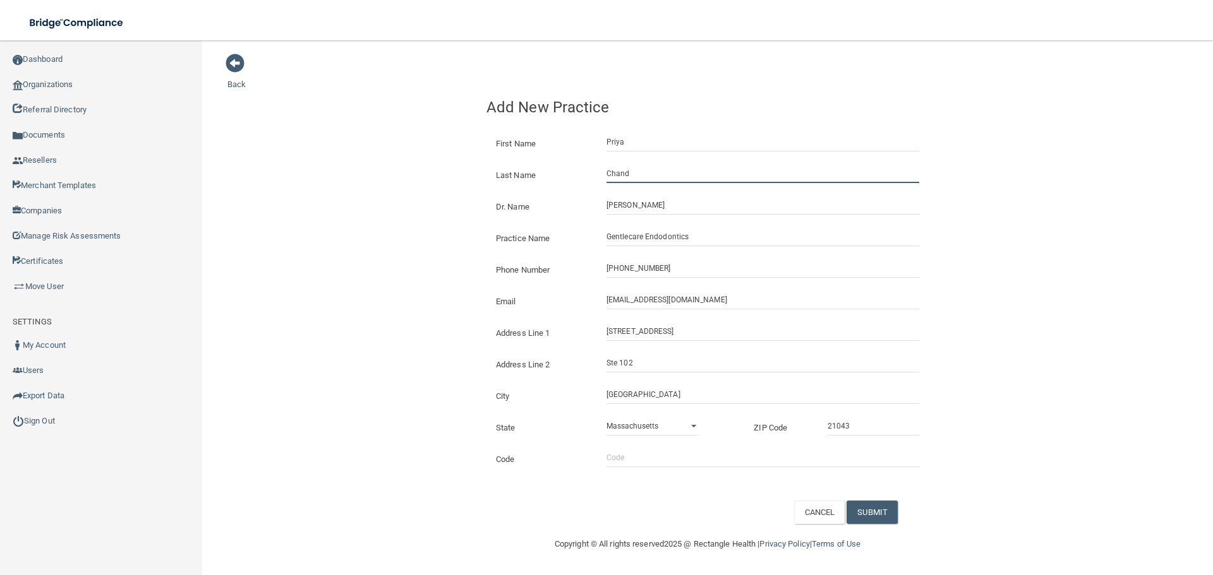
type input "Chand"
click at [438, 179] on div "Back Add New Practice First Name [PERSON_NAME] Last Name [PERSON_NAME] Dr. Name…" at bounding box center [707, 288] width 960 height 471
click at [881, 503] on button "SUBMIT" at bounding box center [871, 512] width 51 height 23
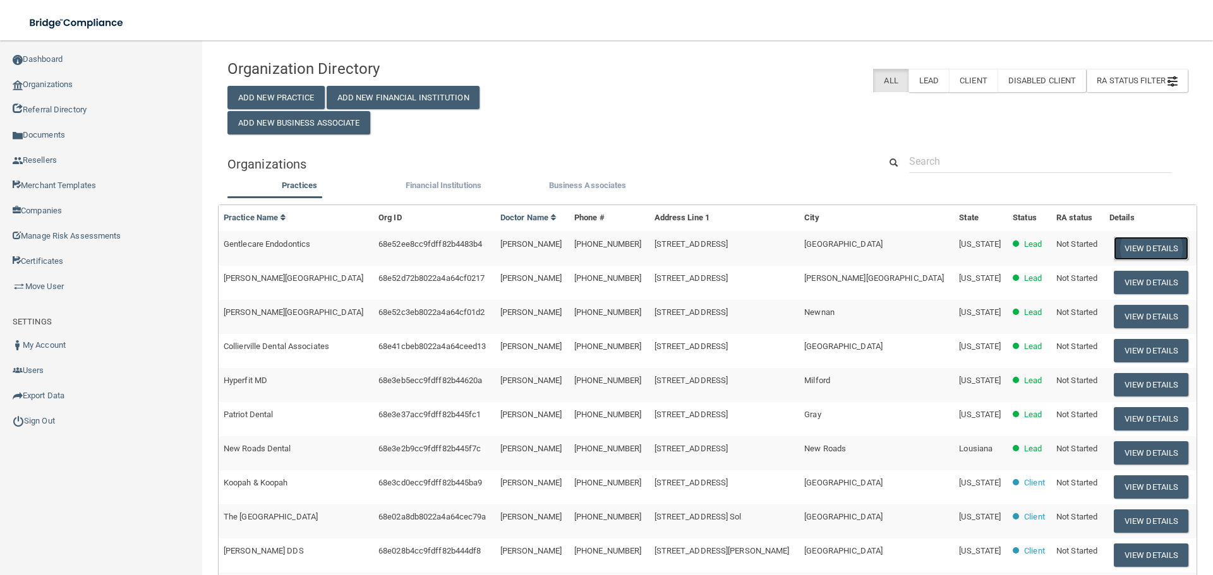
click at [1114, 246] on button "View Details" at bounding box center [1151, 248] width 75 height 23
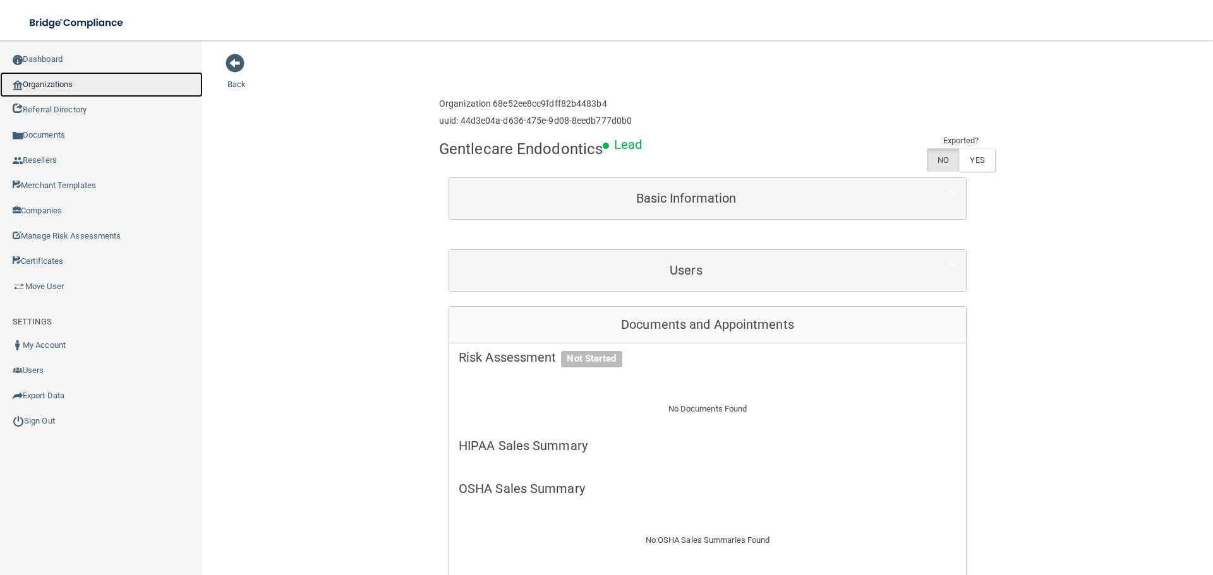
click at [45, 88] on link "Organizations" at bounding box center [101, 84] width 203 height 25
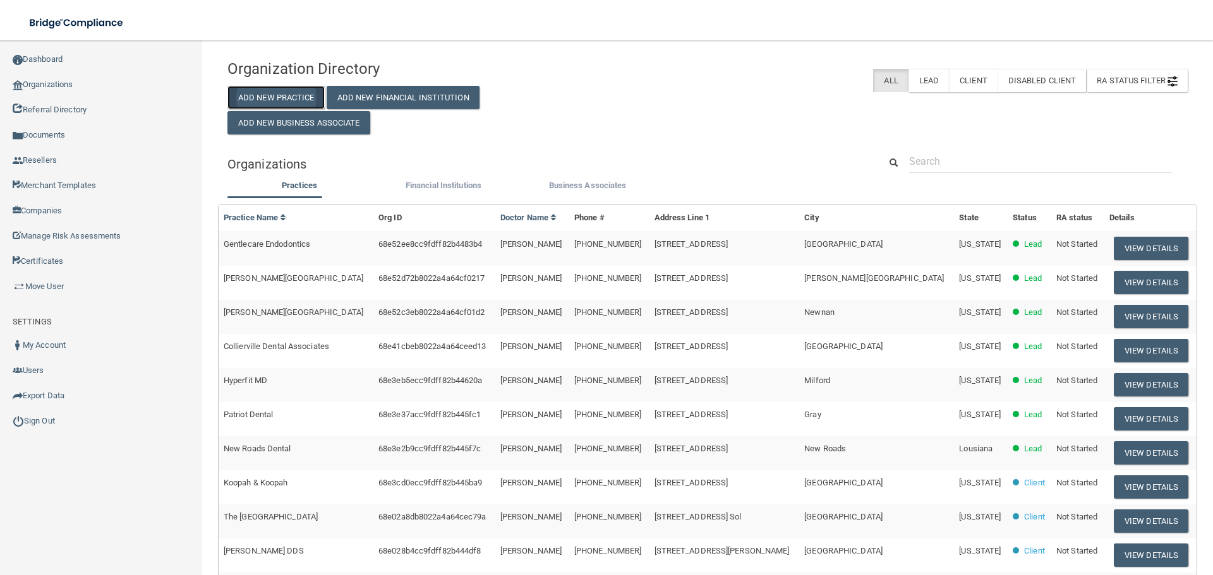
click at [315, 96] on button "Add New Practice" at bounding box center [275, 97] width 97 height 23
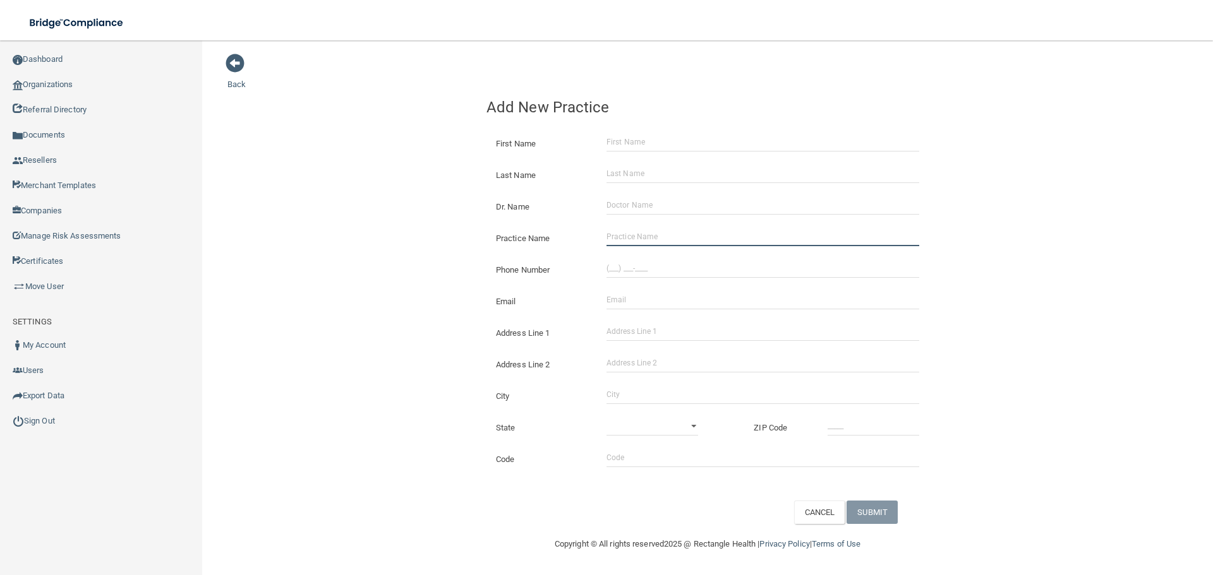
click at [652, 238] on input "Practice Name" at bounding box center [762, 236] width 313 height 19
paste input "Black River Dental PLLC"
type input "Black River Dental PLLC"
drag, startPoint x: 624, startPoint y: 275, endPoint x: 334, endPoint y: 275, distance: 290.6
click at [624, 275] on input "(___) ___-____" at bounding box center [762, 268] width 313 height 19
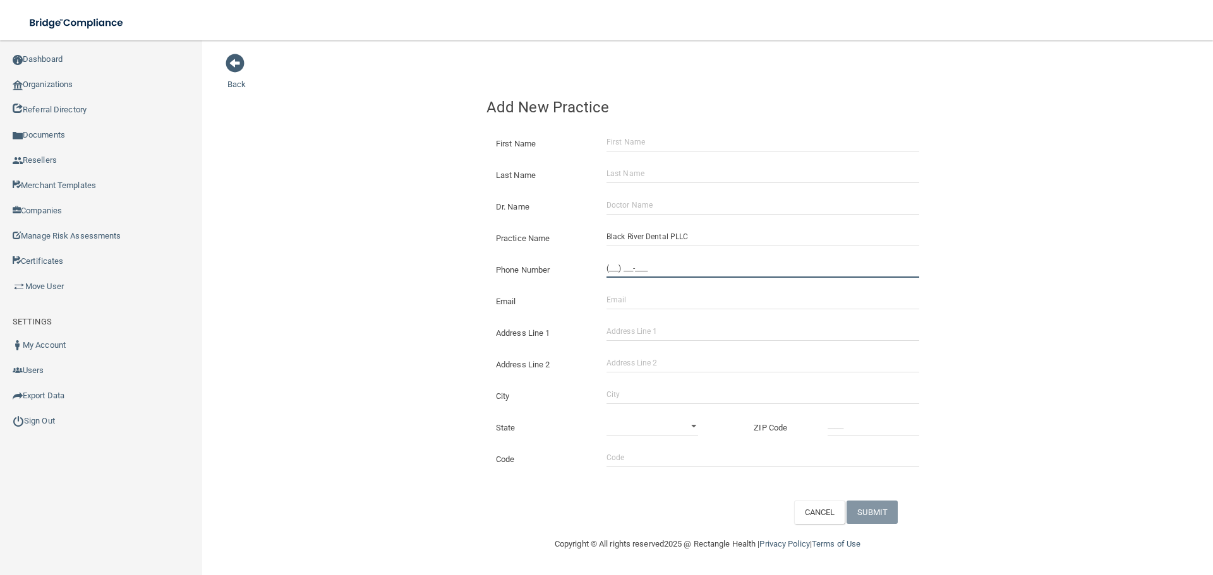
paste input "315) 778-5098"
type input "[PHONE_NUMBER]"
click at [313, 275] on div "Back Add New Practice First Name Last Name Dr. Name Practice Name Black River D…" at bounding box center [707, 288] width 960 height 471
click at [683, 332] on input "Address Line 1" at bounding box center [762, 331] width 313 height 19
paste input "28800 NYS Route 3"
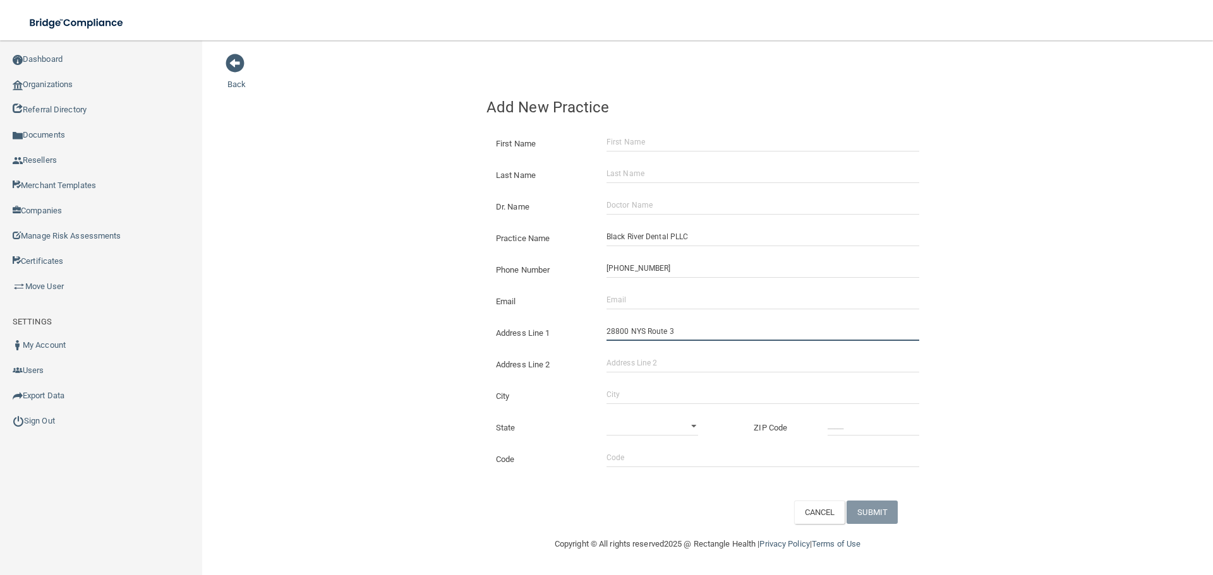
type input "28800 NYS Route 3"
click at [629, 389] on input "City" at bounding box center [762, 394] width 313 height 19
type input "Black River"
click at [673, 430] on select "[US_STATE] [US_STATE] [US_STATE] [US_STATE] [US_STATE] [US_STATE] [US_STATE] [U…" at bounding box center [652, 426] width 92 height 19
select select "32"
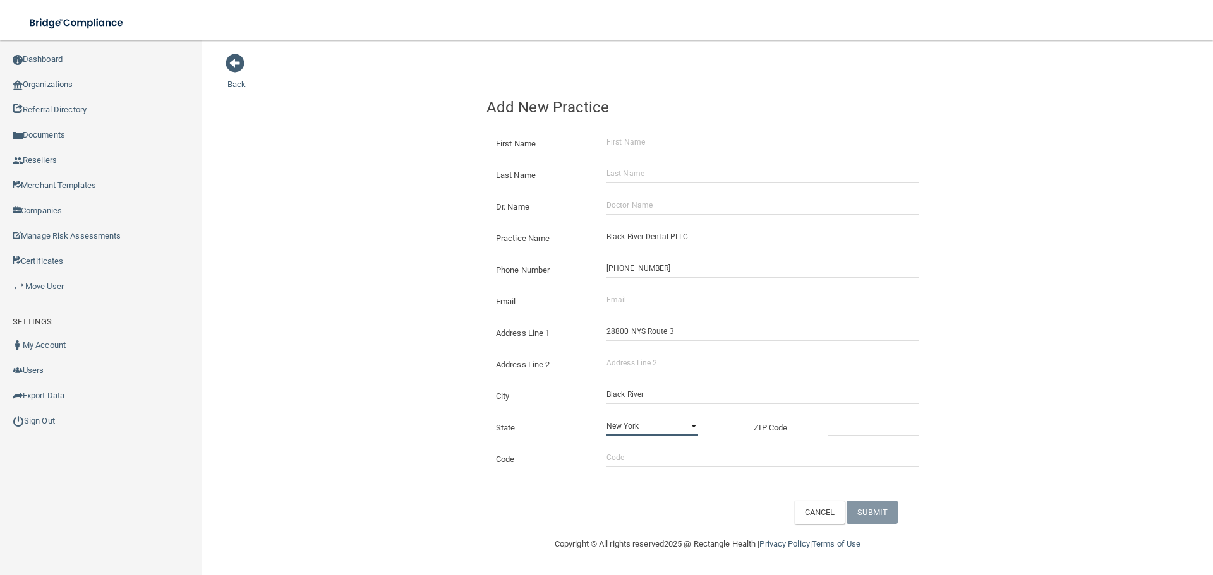
click at [606, 417] on select "[US_STATE] [US_STATE] [US_STATE] [US_STATE] [US_STATE] [US_STATE] [US_STATE] [U…" at bounding box center [652, 426] width 92 height 19
click at [836, 431] on input "_____" at bounding box center [873, 426] width 92 height 19
type input "13612"
drag, startPoint x: 347, startPoint y: 314, endPoint x: 376, endPoint y: 309, distance: 30.1
click at [349, 313] on div "Back Add New Practice First Name Last Name Dr. Name Practice Name Black River D…" at bounding box center [707, 288] width 960 height 471
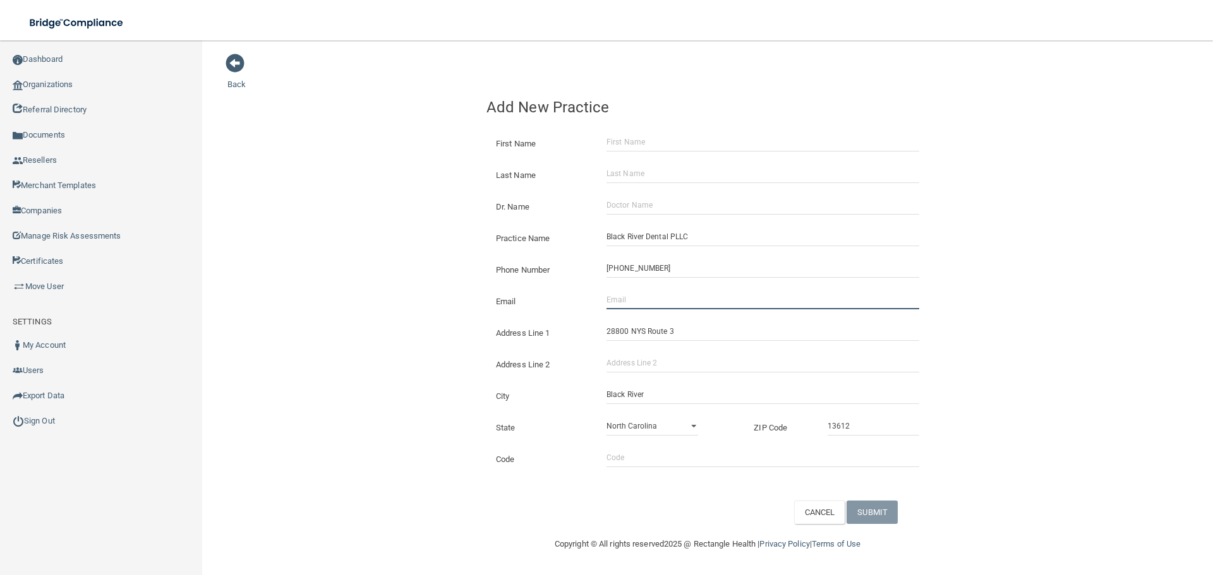
click at [631, 303] on input "Email" at bounding box center [762, 300] width 313 height 19
paste input "[EMAIL_ADDRESS][DOMAIN_NAME]"
type input "[EMAIL_ADDRESS][DOMAIN_NAME]"
click at [354, 300] on div "Back Add New Practice First Name Last Name Dr. Name Practice Name Black River D…" at bounding box center [707, 288] width 960 height 471
click at [657, 214] on input "Dr. Name" at bounding box center [762, 205] width 313 height 19
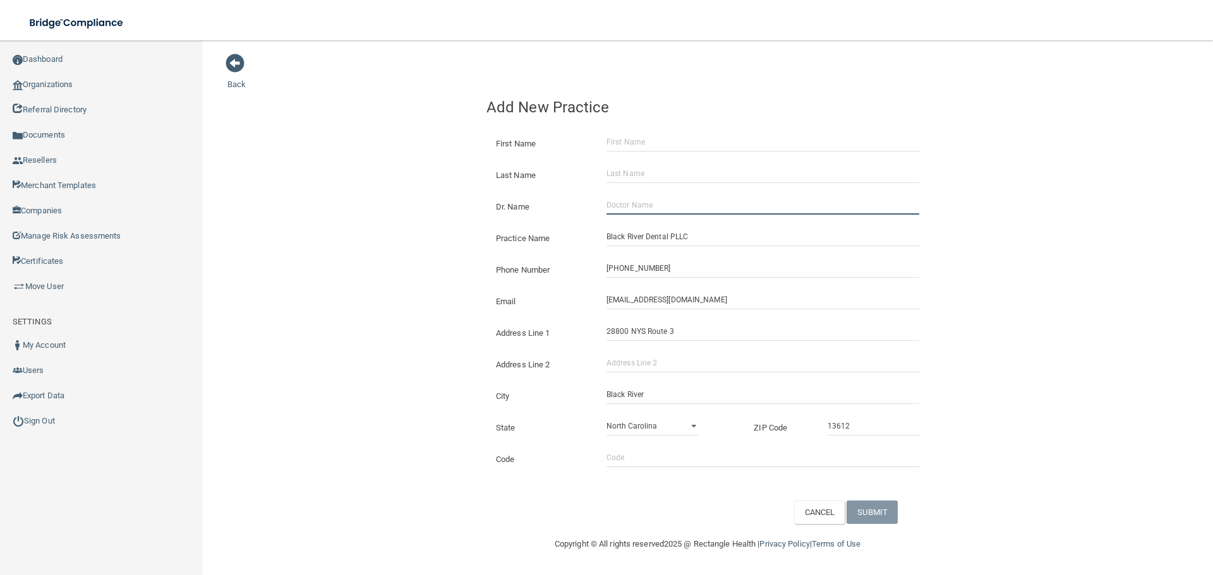
paste input "[PERSON_NAME]"
type input "[PERSON_NAME]"
click at [653, 141] on input "First Name" at bounding box center [762, 142] width 313 height 19
paste input "[PERSON_NAME]"
type input "[PERSON_NAME]"
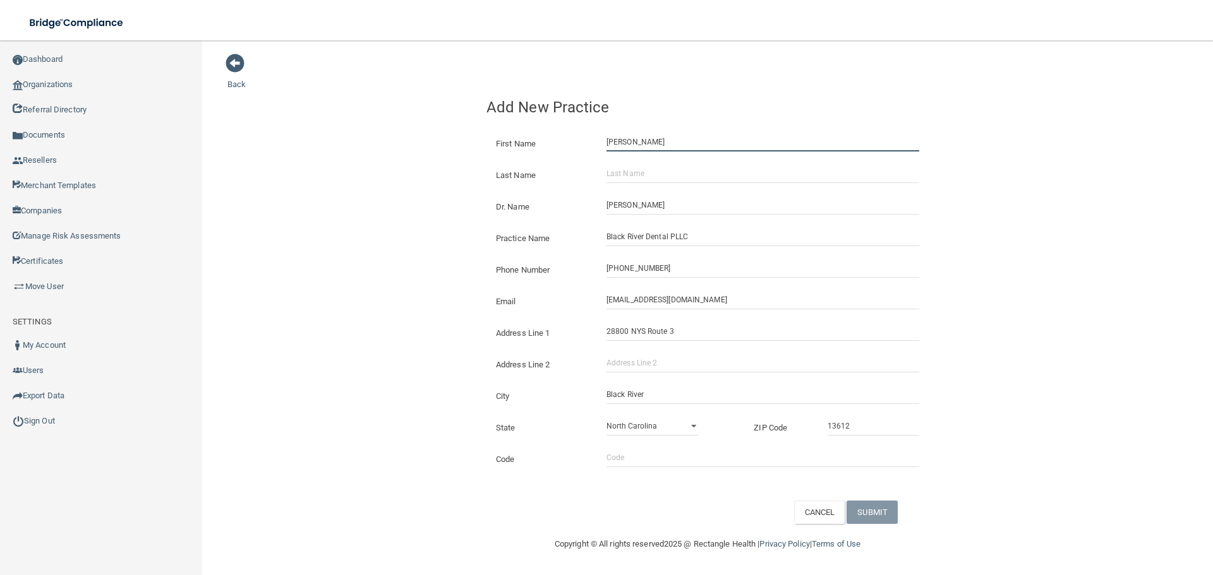
click at [652, 141] on input "[PERSON_NAME]" at bounding box center [762, 142] width 313 height 19
click at [652, 141] on input "First Name" at bounding box center [762, 142] width 313 height 19
paste input "[PERSON_NAME]"
click at [642, 145] on input "[PERSON_NAME]" at bounding box center [762, 142] width 313 height 19
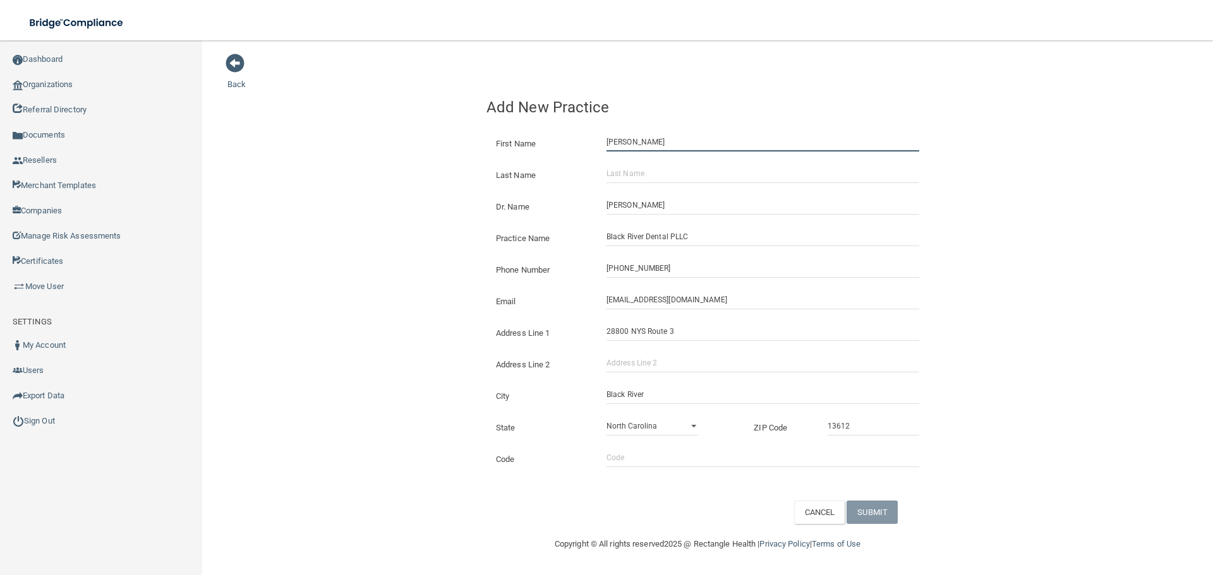
type input "[PERSON_NAME]"
click at [643, 162] on div "Last Name" at bounding box center [707, 171] width 461 height 32
drag, startPoint x: 643, startPoint y: 176, endPoint x: 662, endPoint y: 179, distance: 19.2
click at [643, 176] on input "Last Name" at bounding box center [762, 173] width 313 height 19
paste input "[PERSON_NAME]"
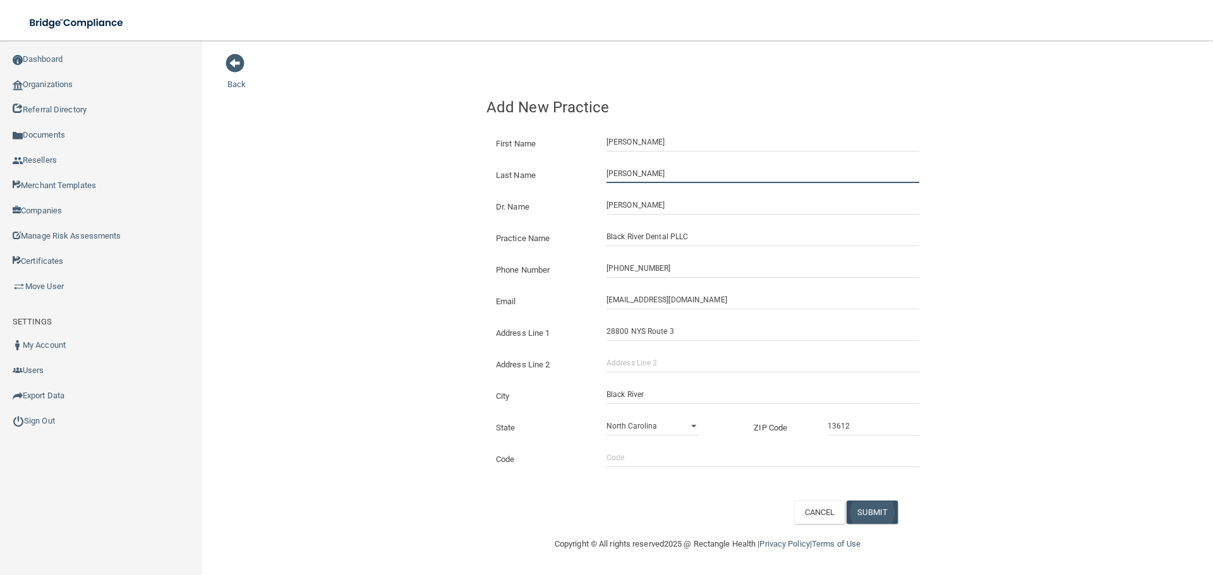
type input "[PERSON_NAME]"
click at [886, 519] on button "SUBMIT" at bounding box center [871, 512] width 51 height 23
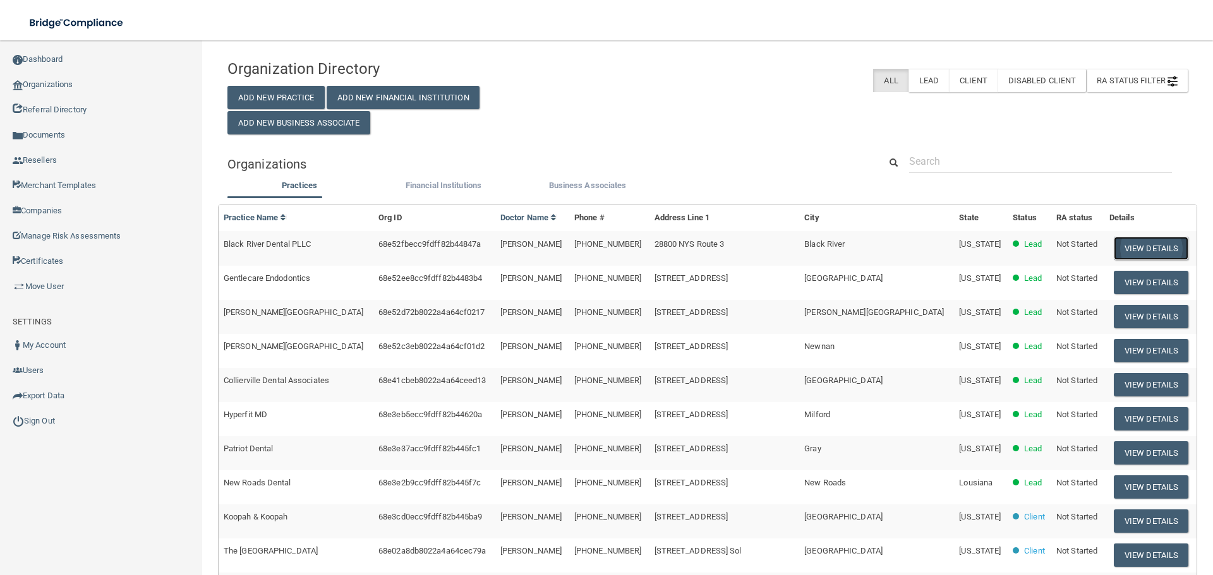
click at [1138, 243] on button "View Details" at bounding box center [1151, 248] width 75 height 23
